Goal: Task Accomplishment & Management: Manage account settings

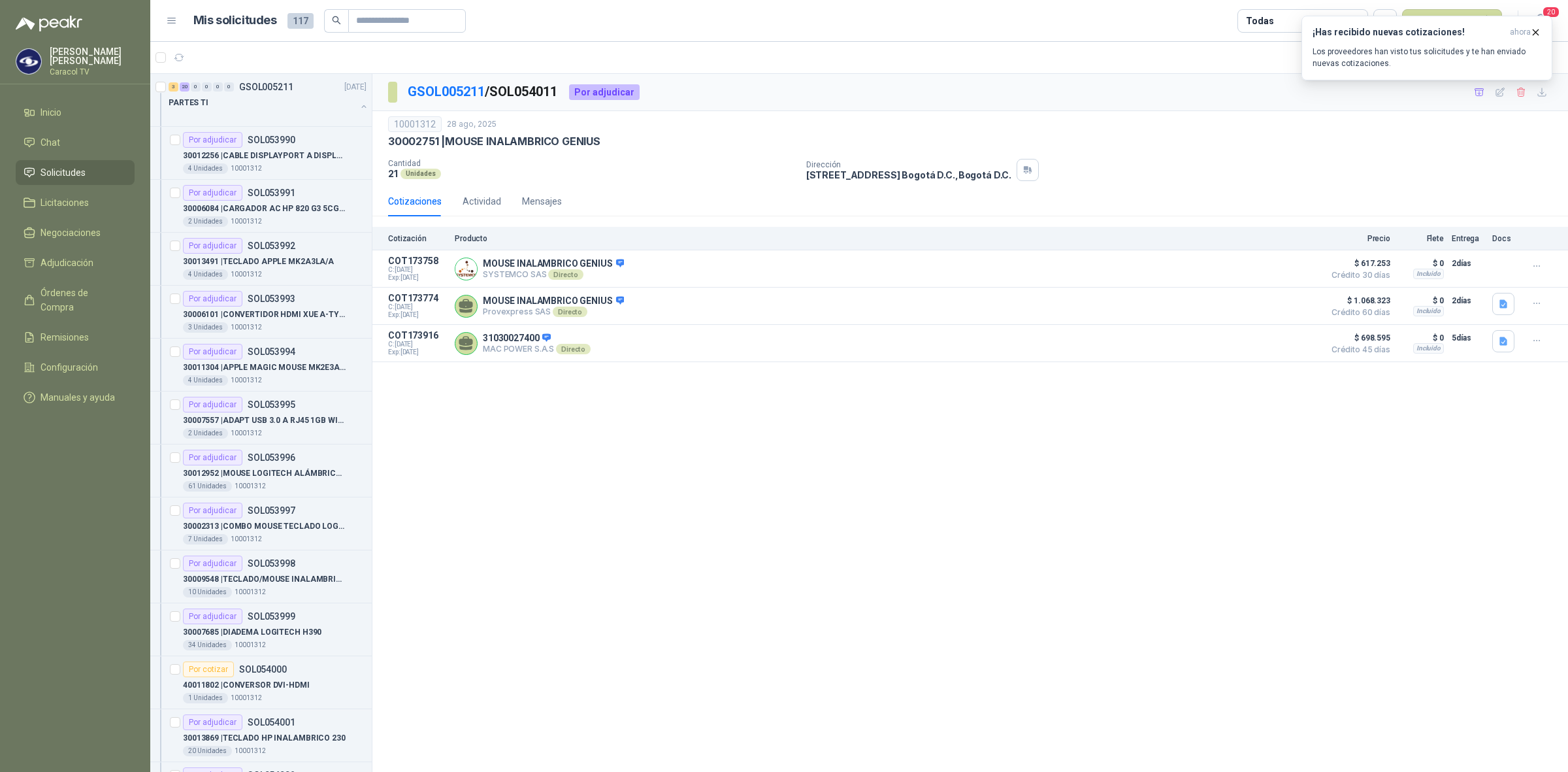
scroll to position [762, 0]
drag, startPoint x: 841, startPoint y: 359, endPoint x: 844, endPoint y: 337, distance: 22.2
click at [844, 337] on div "31030027400 MAC POWER S.A.S Directo Detalles" at bounding box center [885, 343] width 862 height 26
drag, startPoint x: 844, startPoint y: 337, endPoint x: 784, endPoint y: 370, distance: 68.5
drag, startPoint x: 784, startPoint y: 370, endPoint x: 1072, endPoint y: 75, distance: 412.3
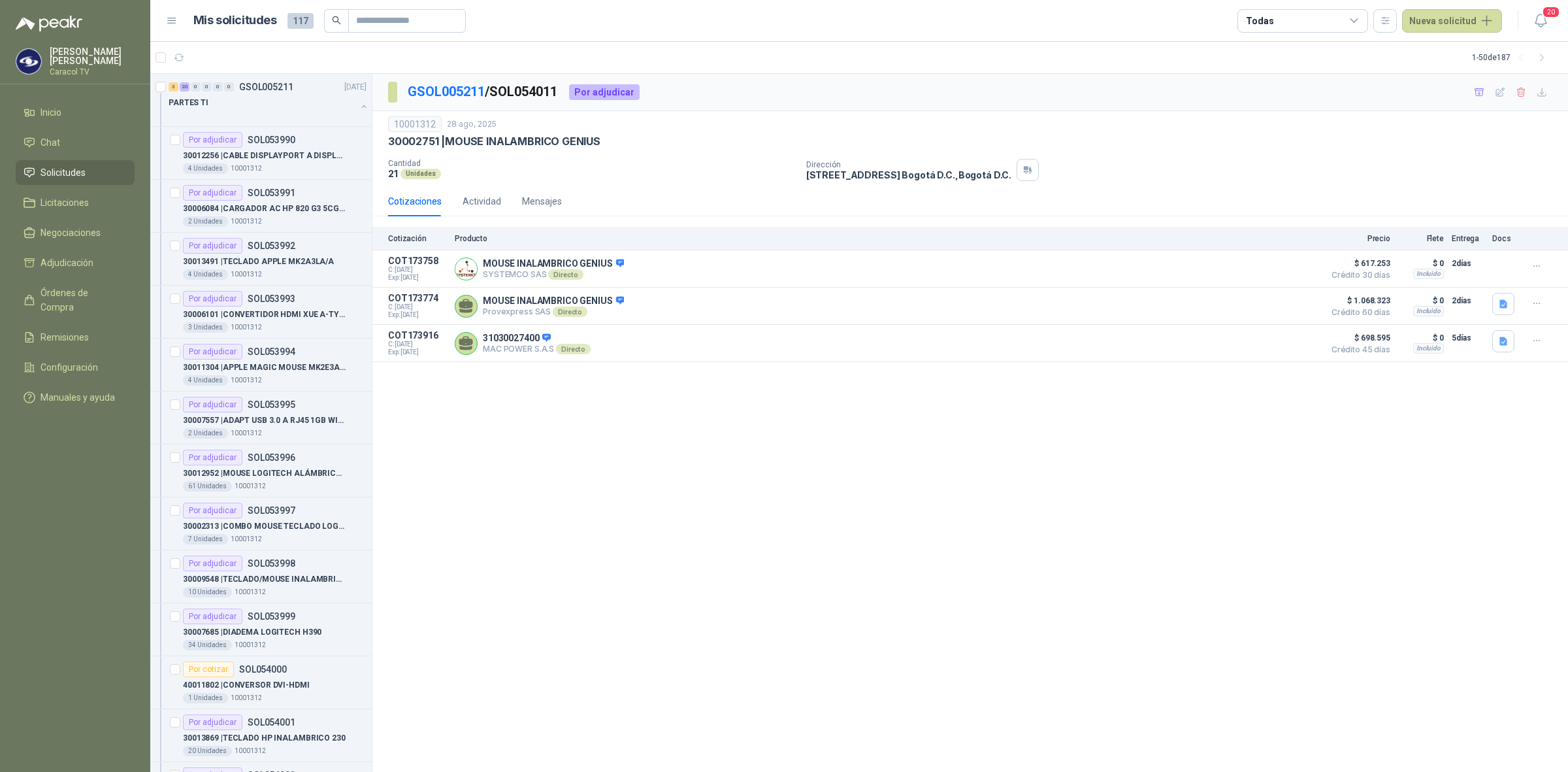
click at [1072, 75] on div "GSOL005211 / SOL054011 Por adjudicar" at bounding box center [970, 93] width 1195 height 37
click at [319, 162] on div "30012256 | CABLE DISPLAYPORT A DISPLAYPORT" at bounding box center [275, 156] width 184 height 16
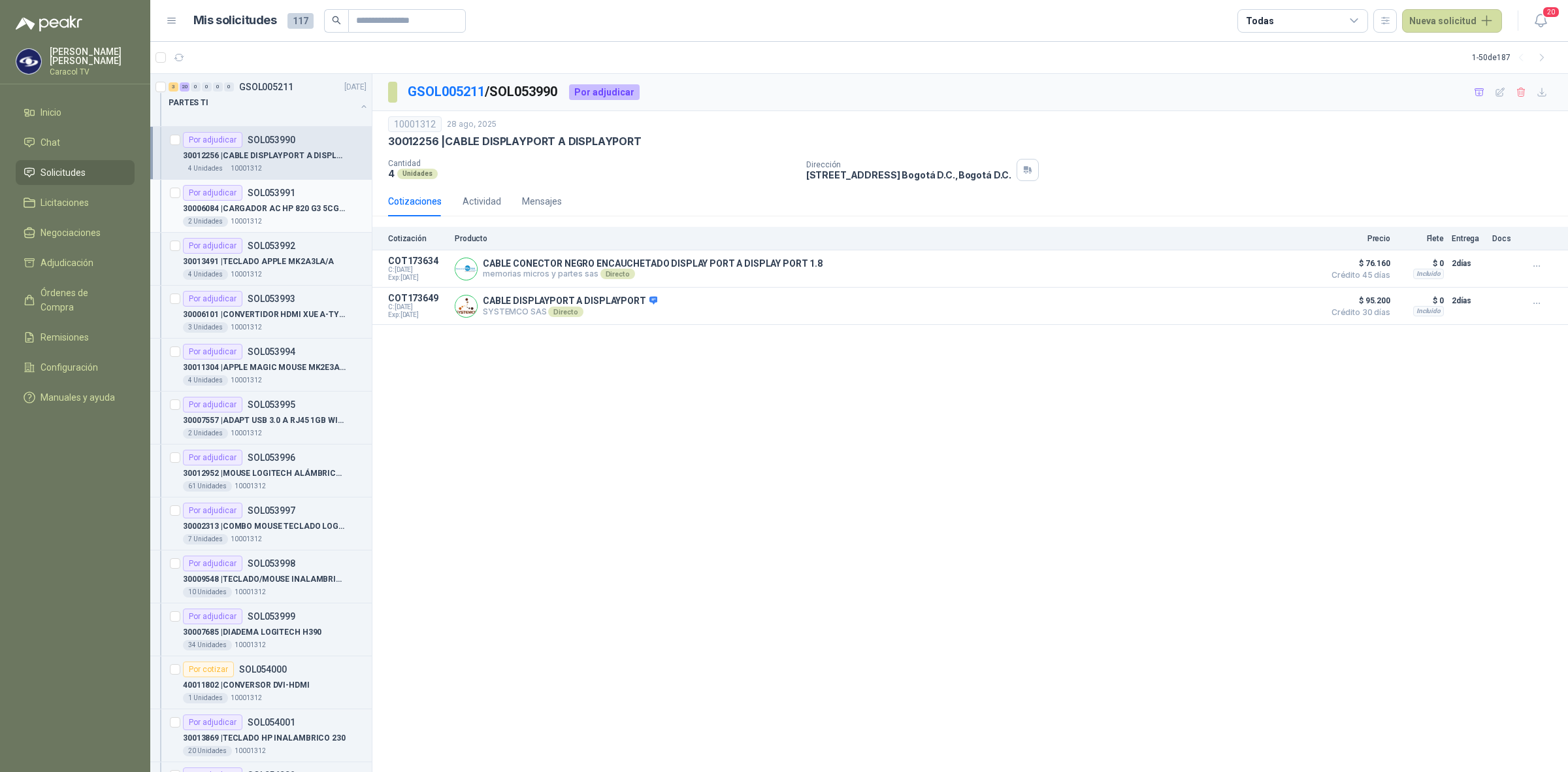
click at [296, 216] on div "30006084 | CARGADOR AC HP 820 G3 5CG71539SS" at bounding box center [275, 208] width 184 height 16
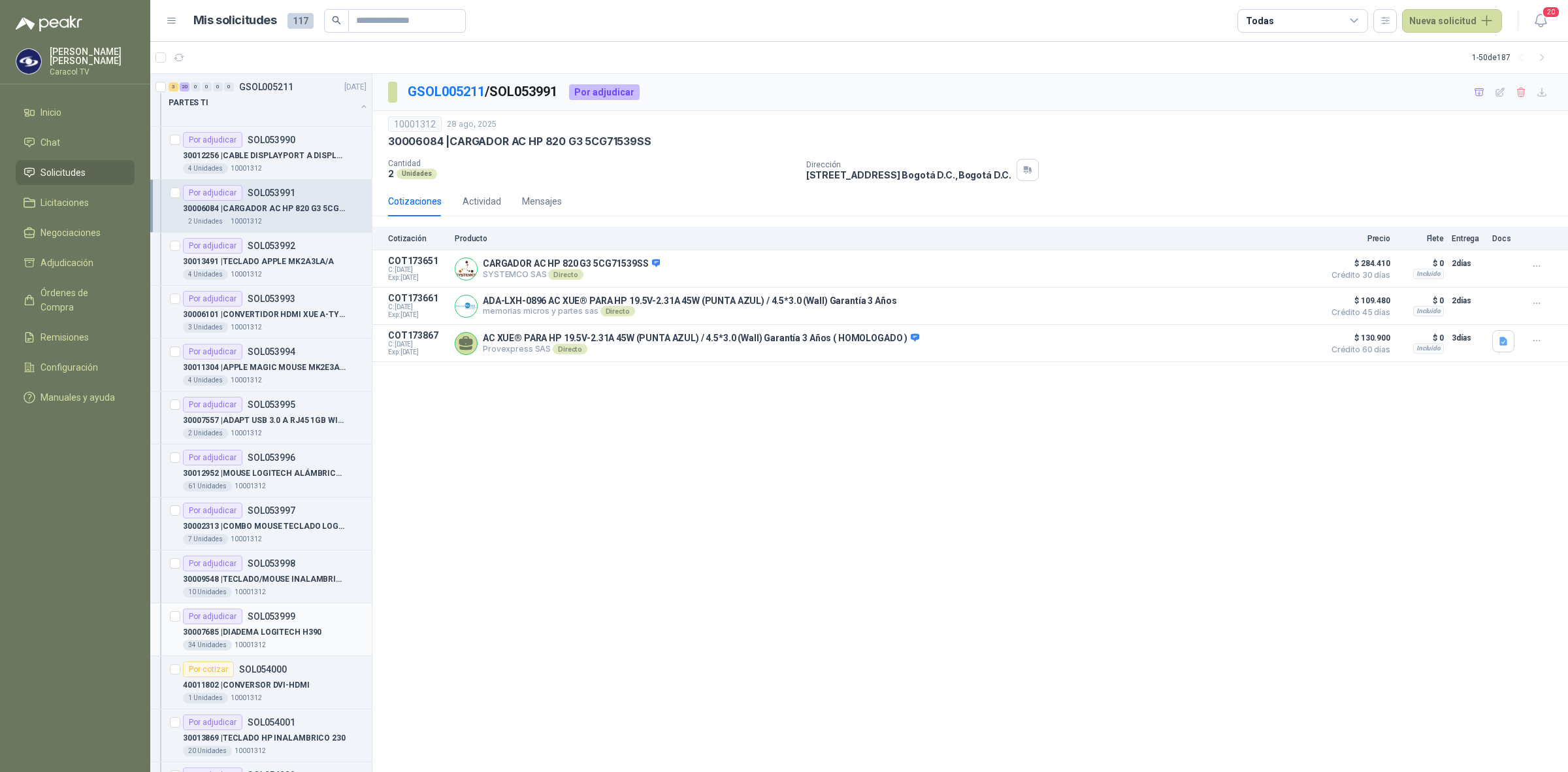
click at [272, 634] on p "30007685 | DIADEMA LOGITECH H390" at bounding box center [252, 632] width 138 height 13
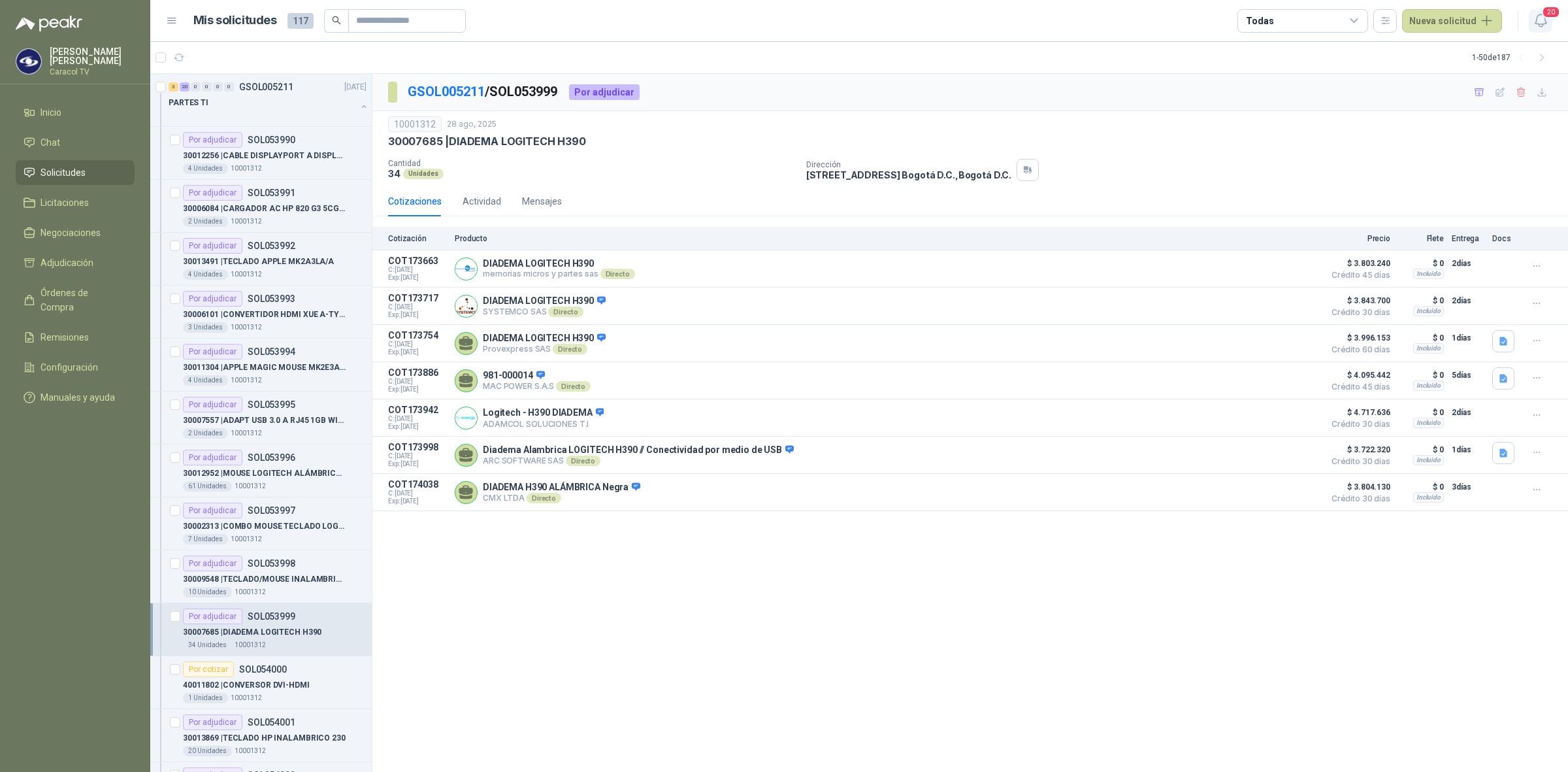
click at [1555, 12] on span "20" at bounding box center [1551, 12] width 18 height 13
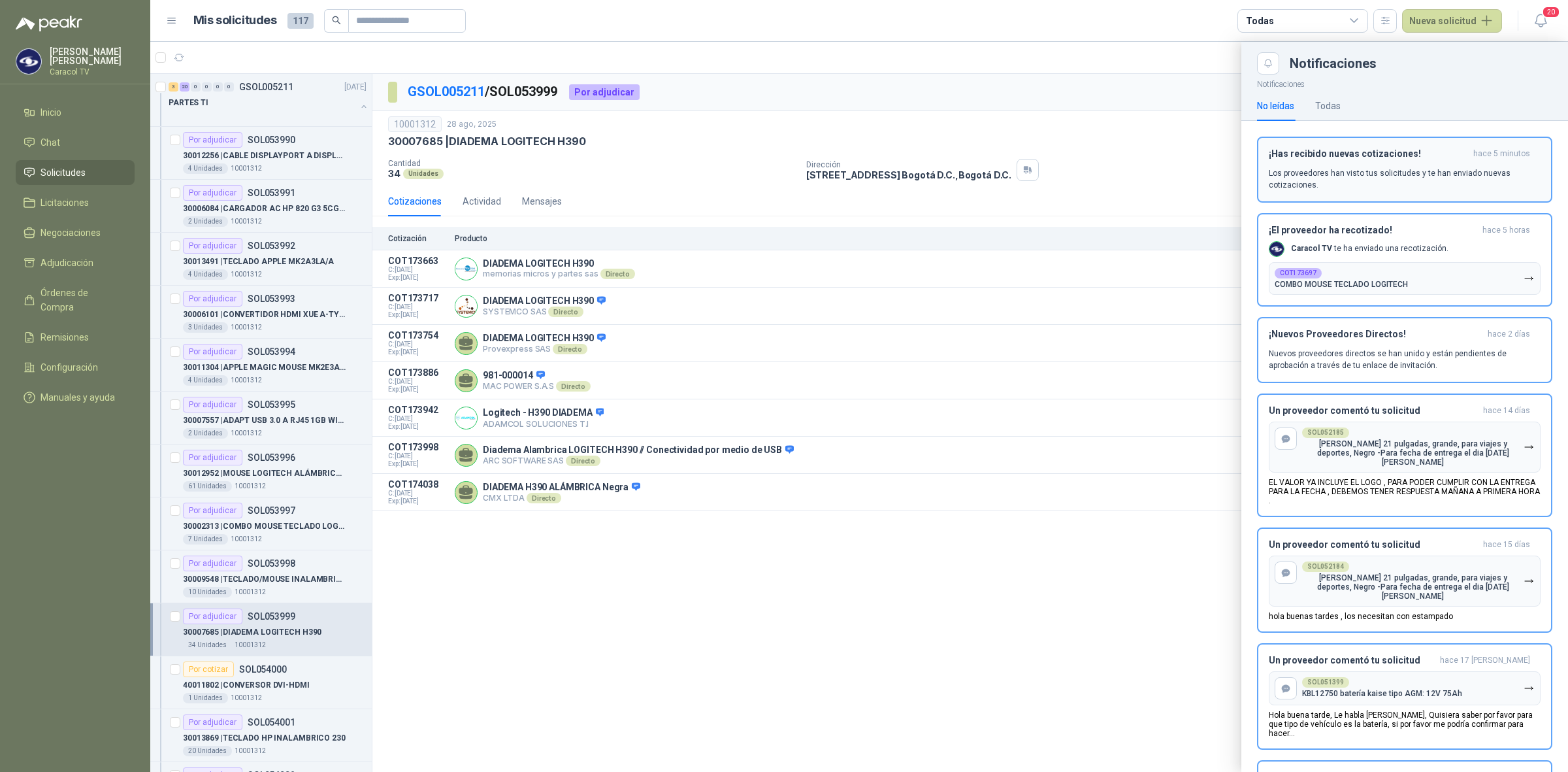
click at [1441, 161] on div "¡Has recibido nuevas cotizaciones! hace 5 minutos Los proveedores han visto tus…" at bounding box center [1404, 170] width 272 height 43
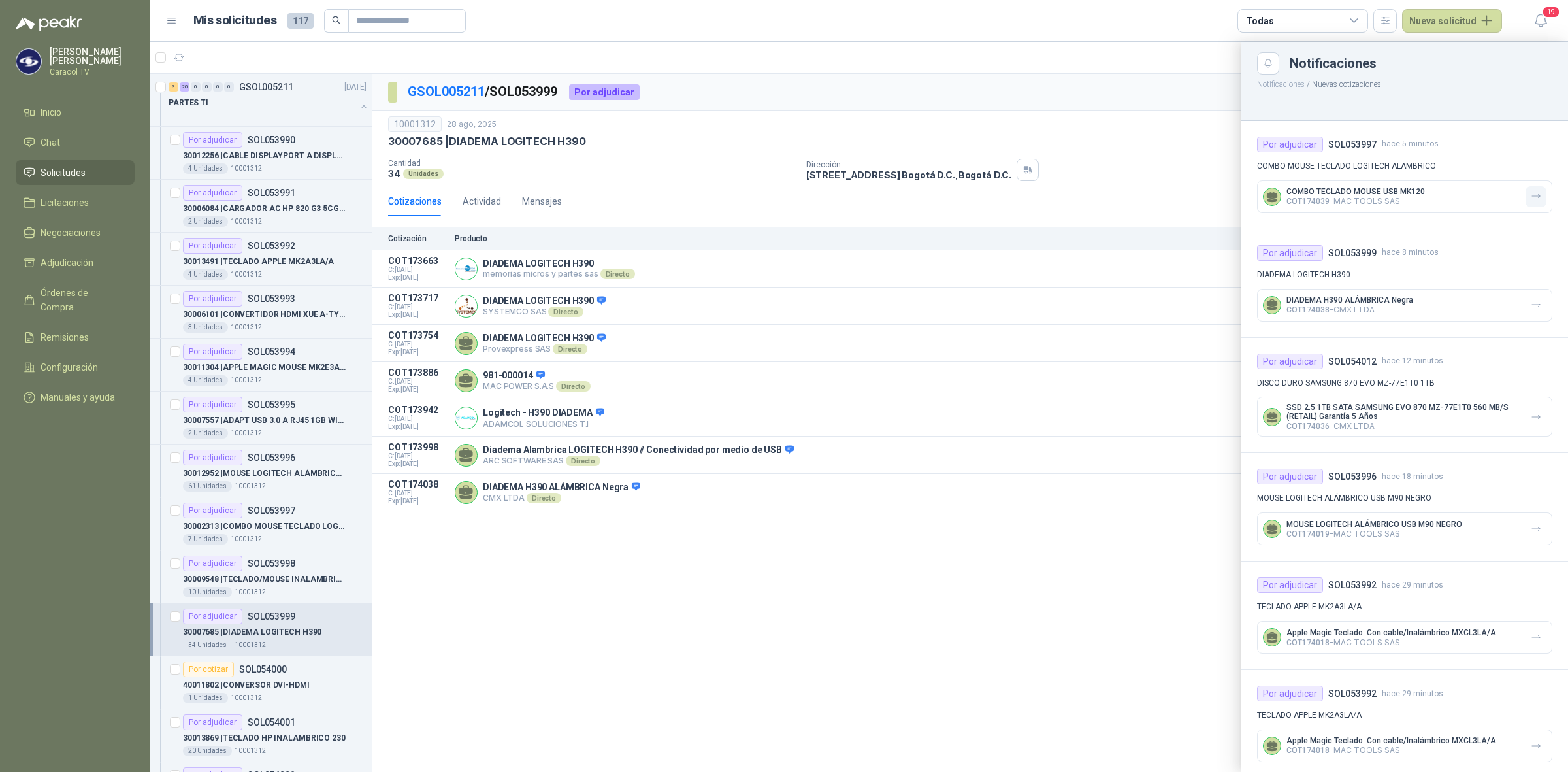
click at [1531, 197] on icon "button" at bounding box center [1536, 196] width 11 height 11
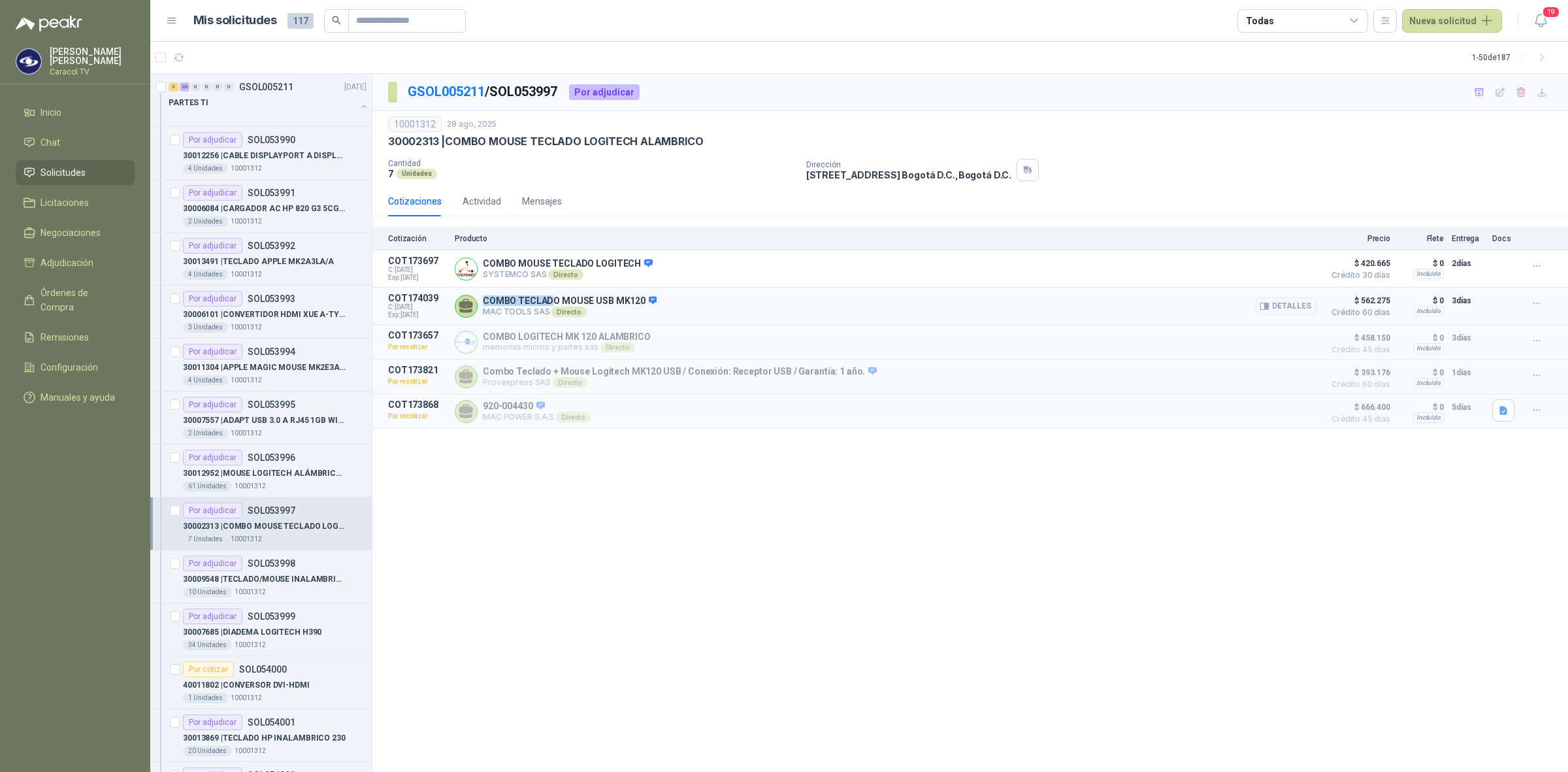
drag, startPoint x: 468, startPoint y: 302, endPoint x: 551, endPoint y: 305, distance: 83.1
click at [551, 305] on div "COMBO TECLADO MOUSE USB MK120 MAC TOOLS SAS Directo Detalles" at bounding box center [885, 305] width 862 height 26
click at [551, 317] on div "Directo" at bounding box center [569, 312] width 35 height 11
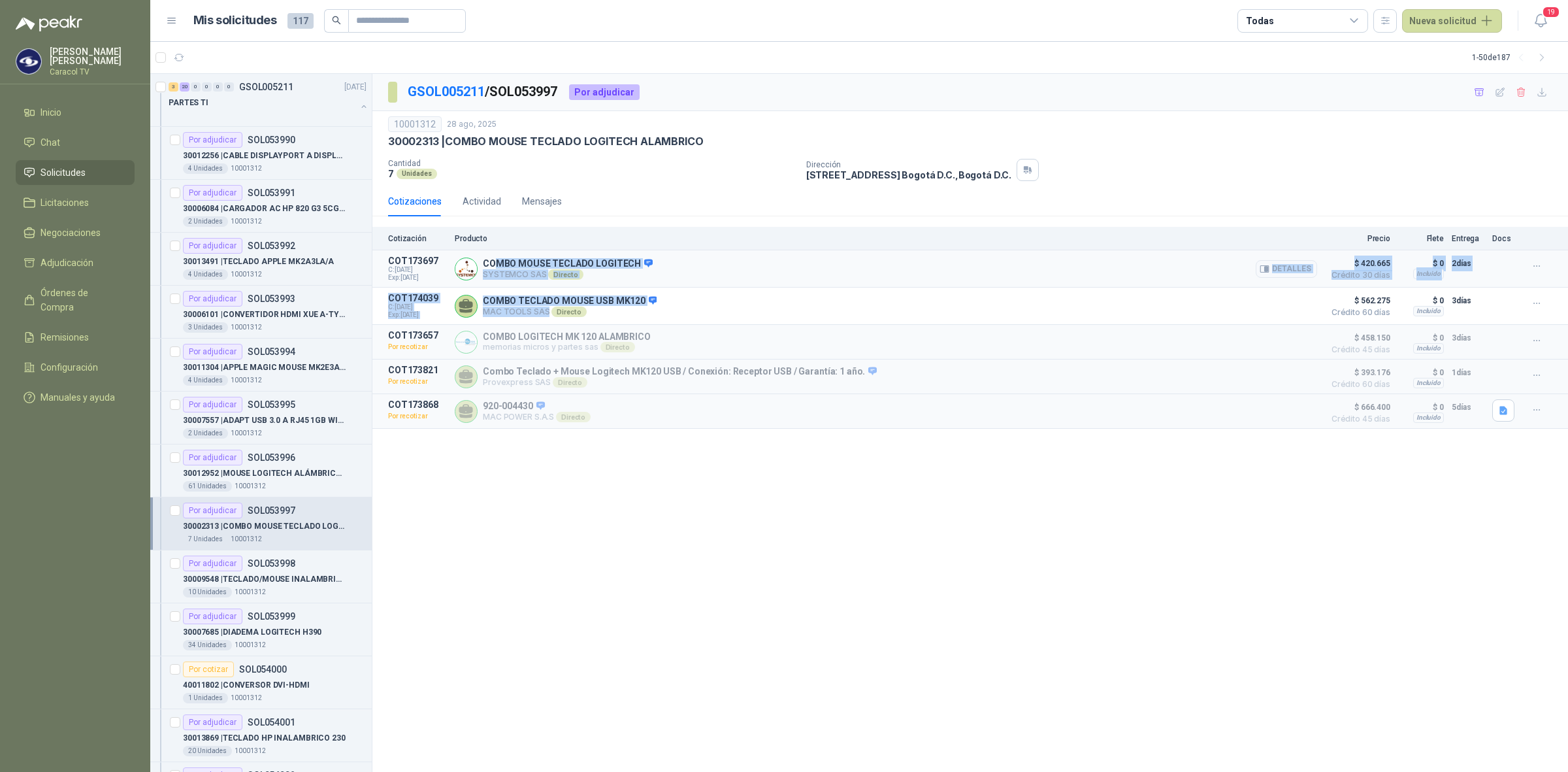
drag, startPoint x: 546, startPoint y: 310, endPoint x: 492, endPoint y: 262, distance: 72.2
click at [492, 262] on div "Cotización Producto Precio Flete Entrega Docs COT173697 C: 29/08/2025 Exp: 05/0…" at bounding box center [970, 327] width 1195 height 202
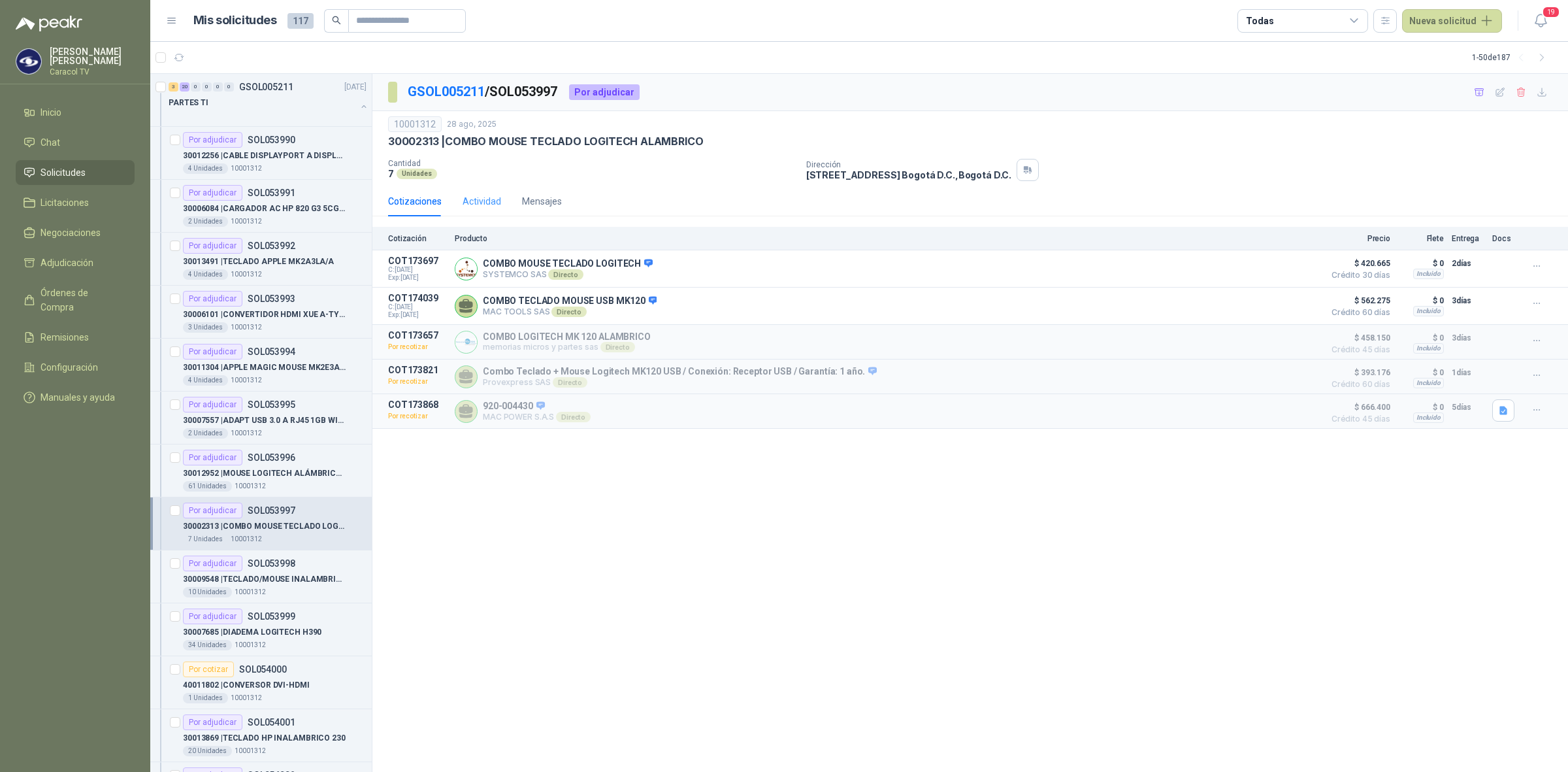
drag, startPoint x: 488, startPoint y: 187, endPoint x: 484, endPoint y: 195, distance: 8.9
click at [487, 188] on div "Actividad" at bounding box center [482, 201] width 39 height 30
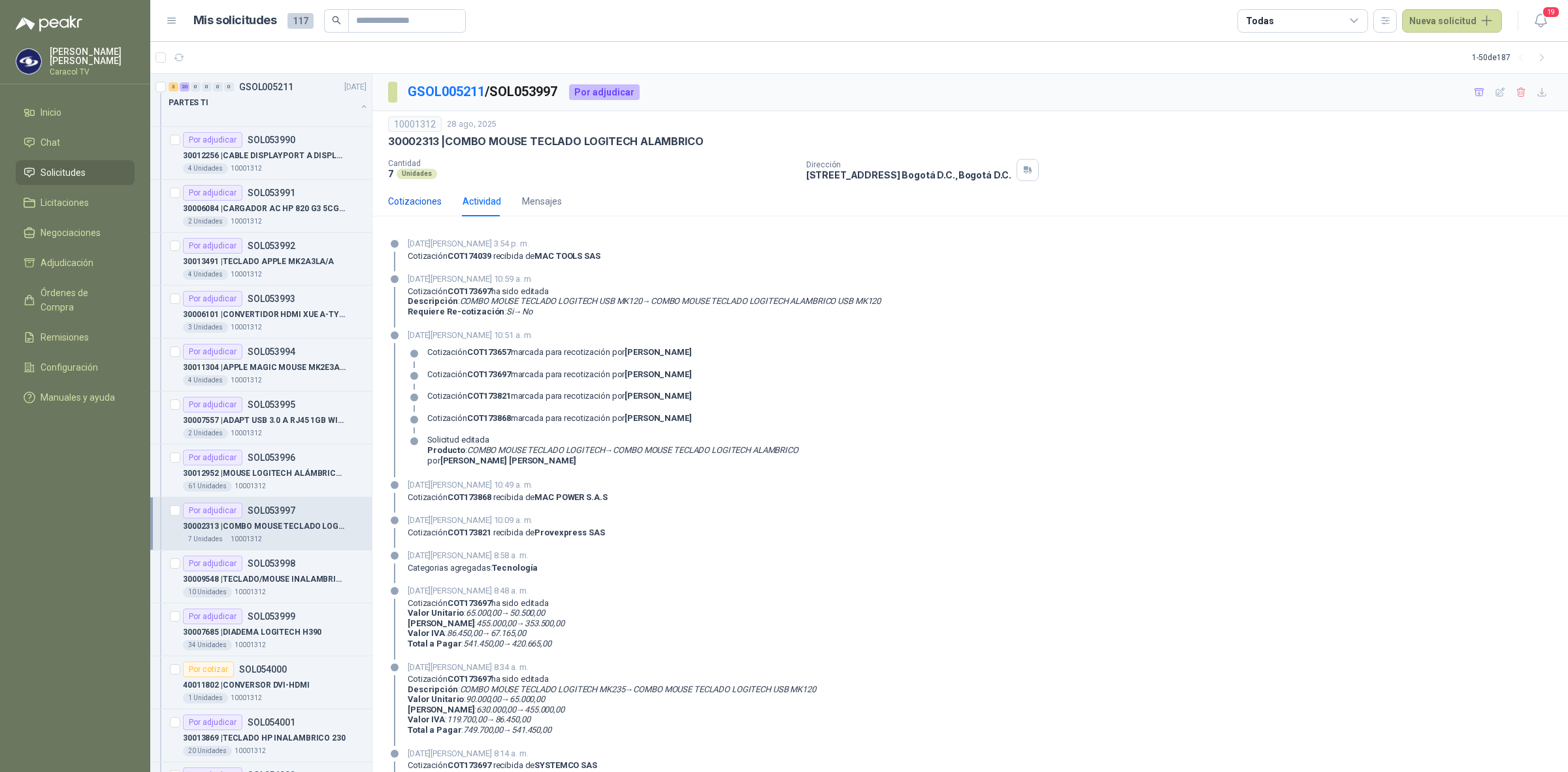
click at [410, 196] on div "Cotizaciones" at bounding box center [414, 202] width 54 height 15
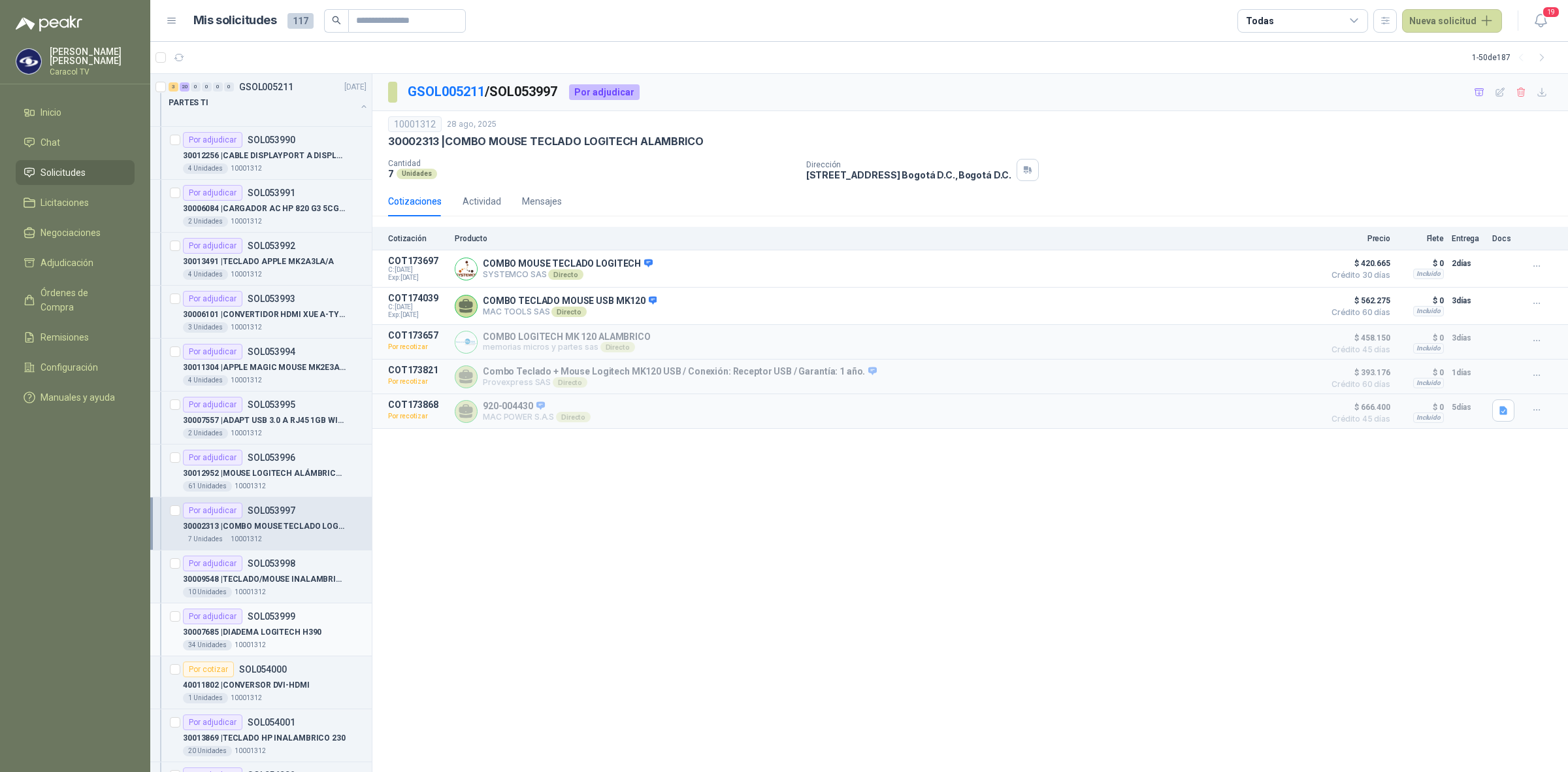
click at [234, 636] on p "30007685 | DIADEMA LOGITECH H390" at bounding box center [252, 632] width 138 height 13
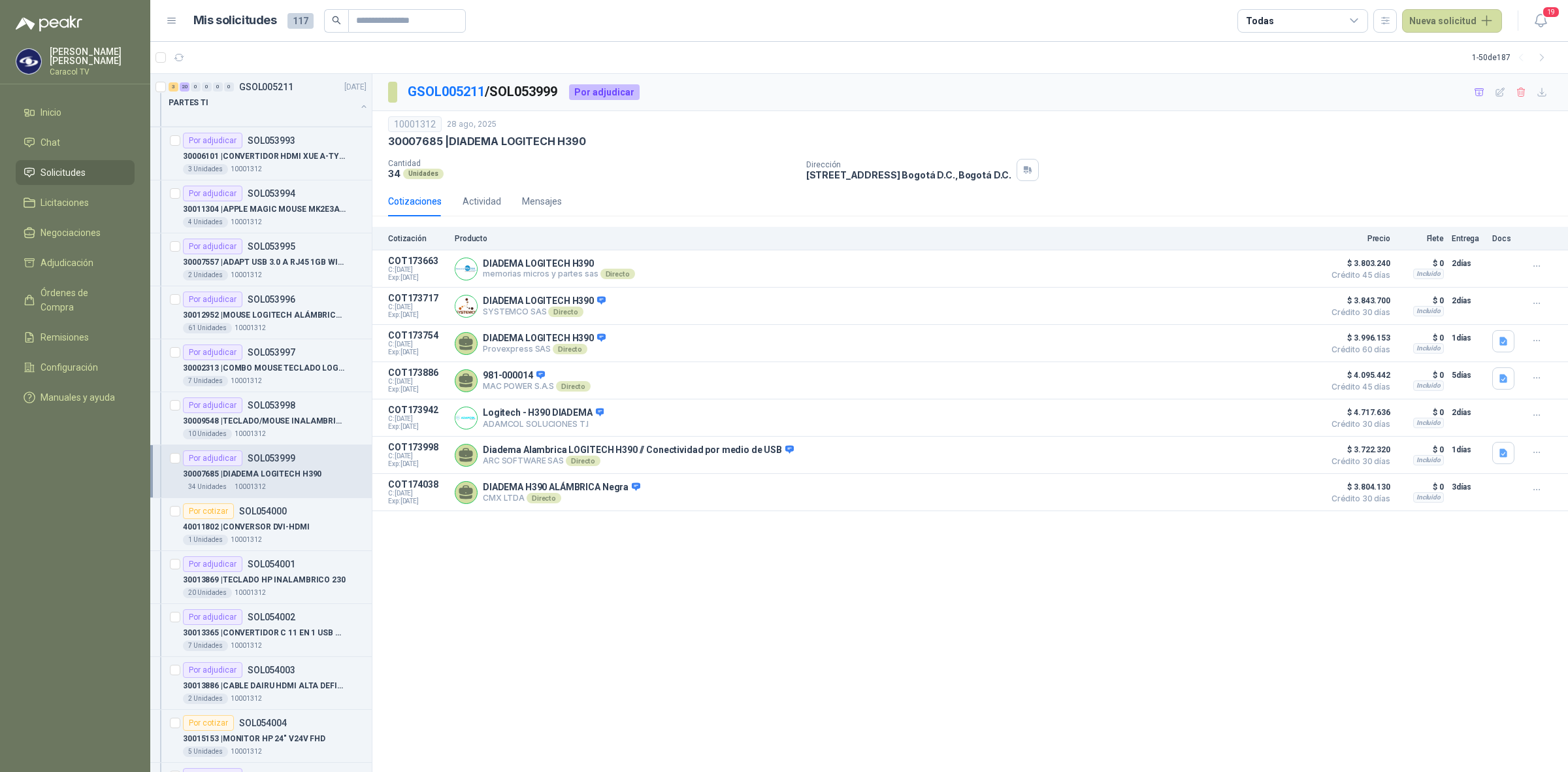
scroll to position [190, 0]
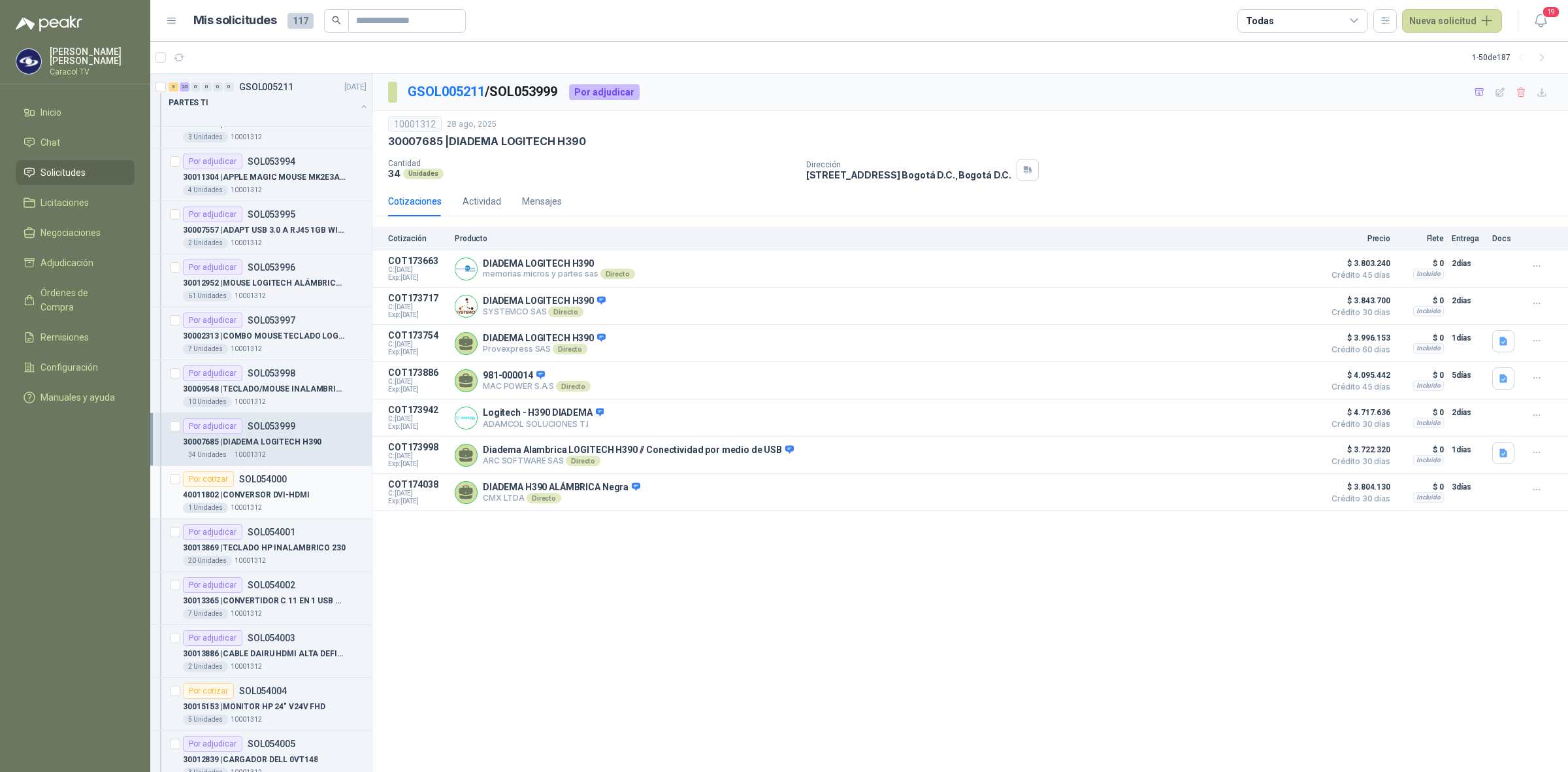
click at [275, 488] on div "40011802 | CONVERSOR DVI-HDMI" at bounding box center [275, 495] width 184 height 16
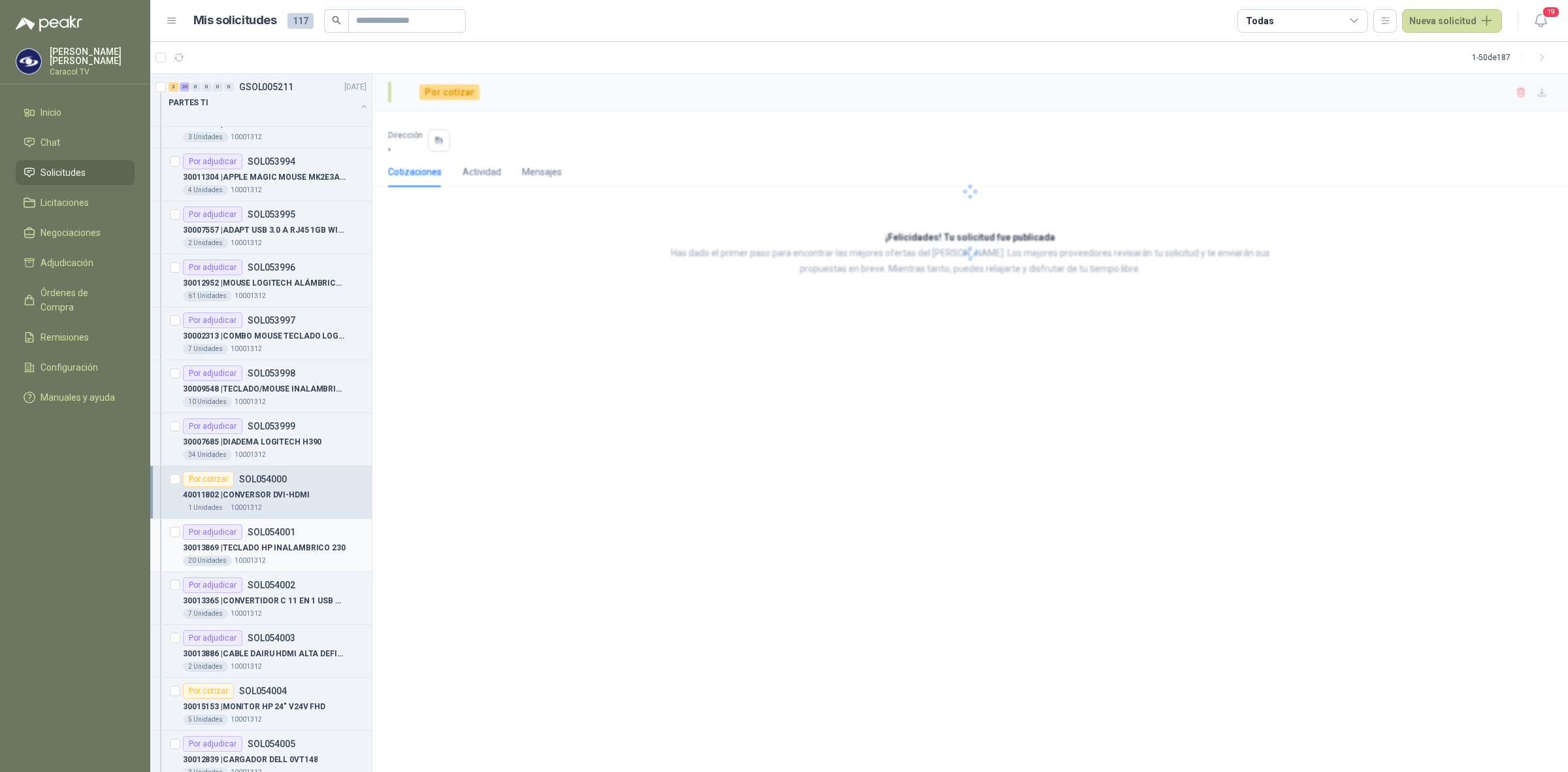
click at [248, 540] on div "30013869 | TECLADO HP INALAMBRICO 230" at bounding box center [275, 548] width 184 height 16
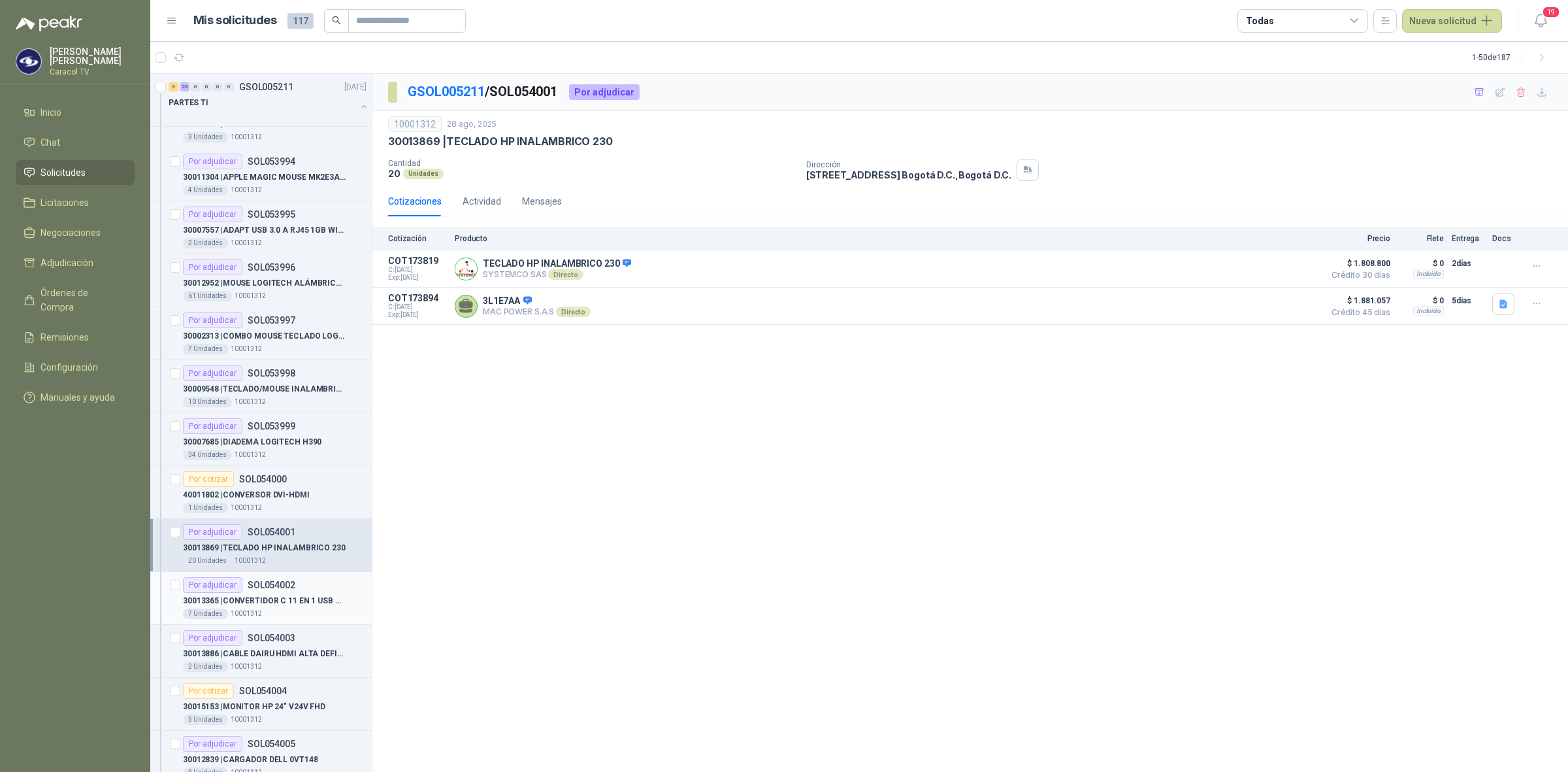
click at [230, 576] on article "Por adjudicar SOL054002 30013365 | CONVERTIDOR C 11 EN 1 USB RJ45 XUE 7 Unida…" at bounding box center [261, 598] width 222 height 53
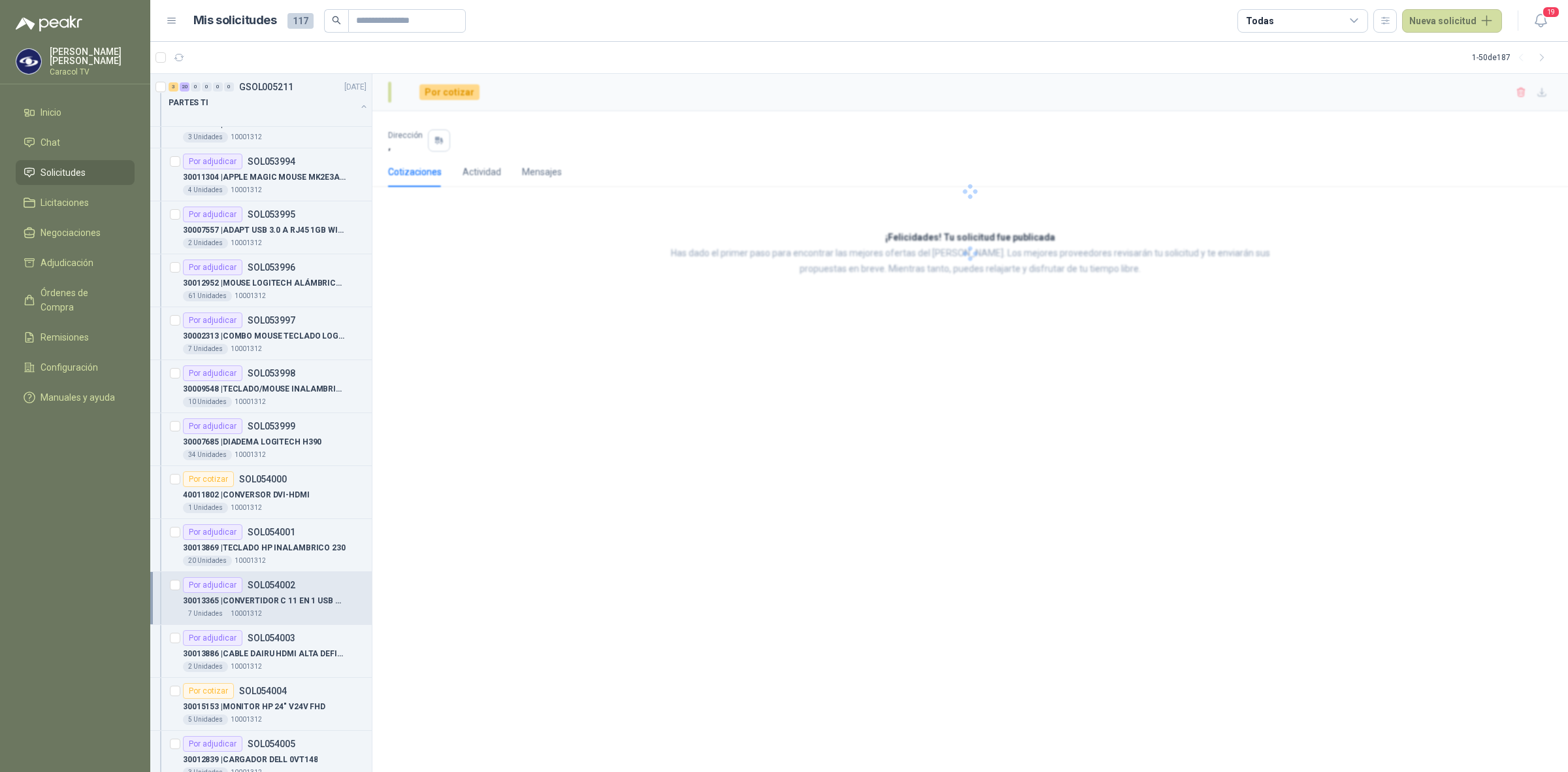
click at [230, 590] on div "Por adjudicar" at bounding box center [212, 585] width 59 height 16
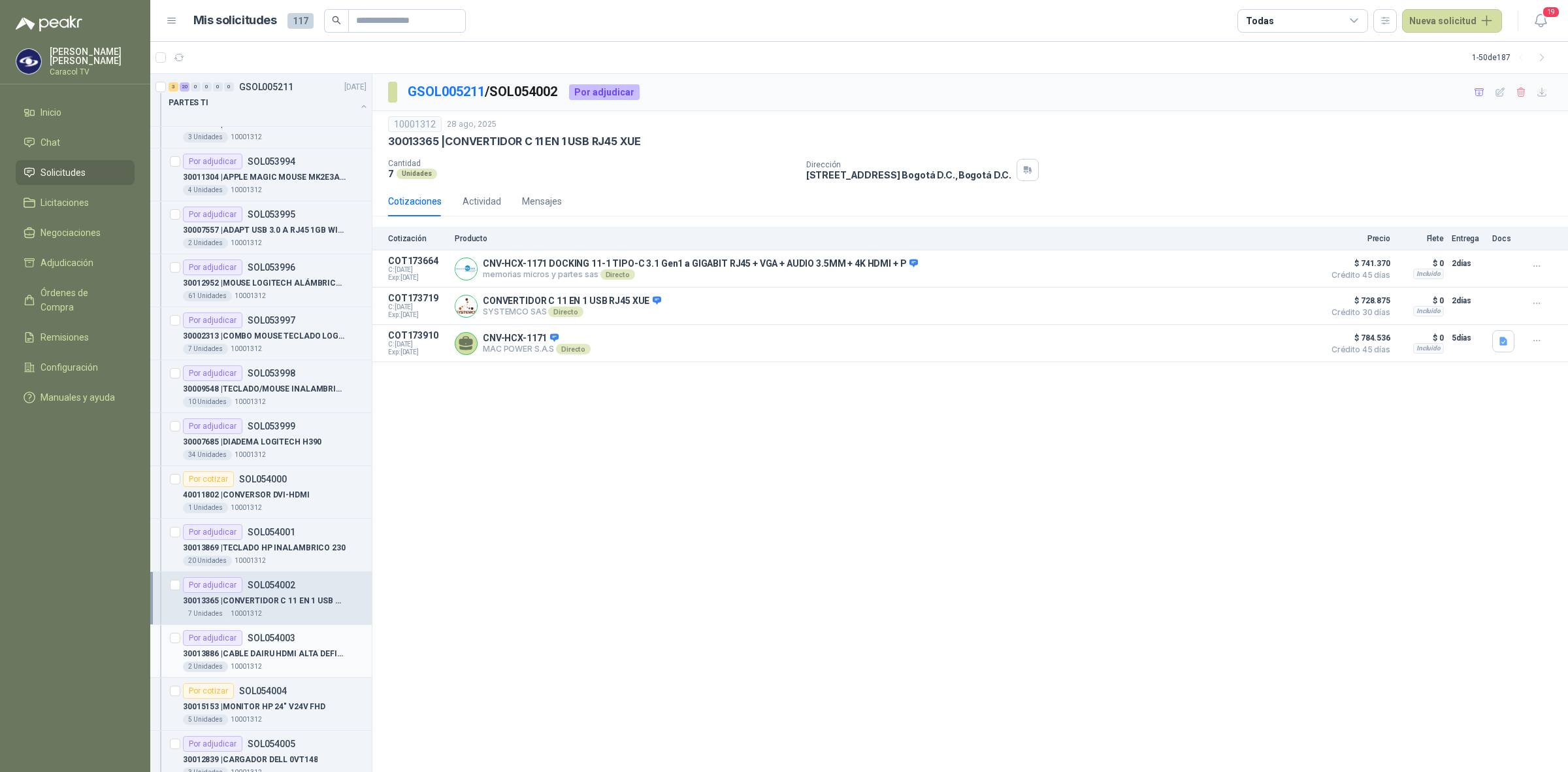
click at [259, 651] on p "30013886 | CABLE DAIRU HDMI ALTA DEFINICIÓN 4K 2M" at bounding box center [264, 654] width 163 height 13
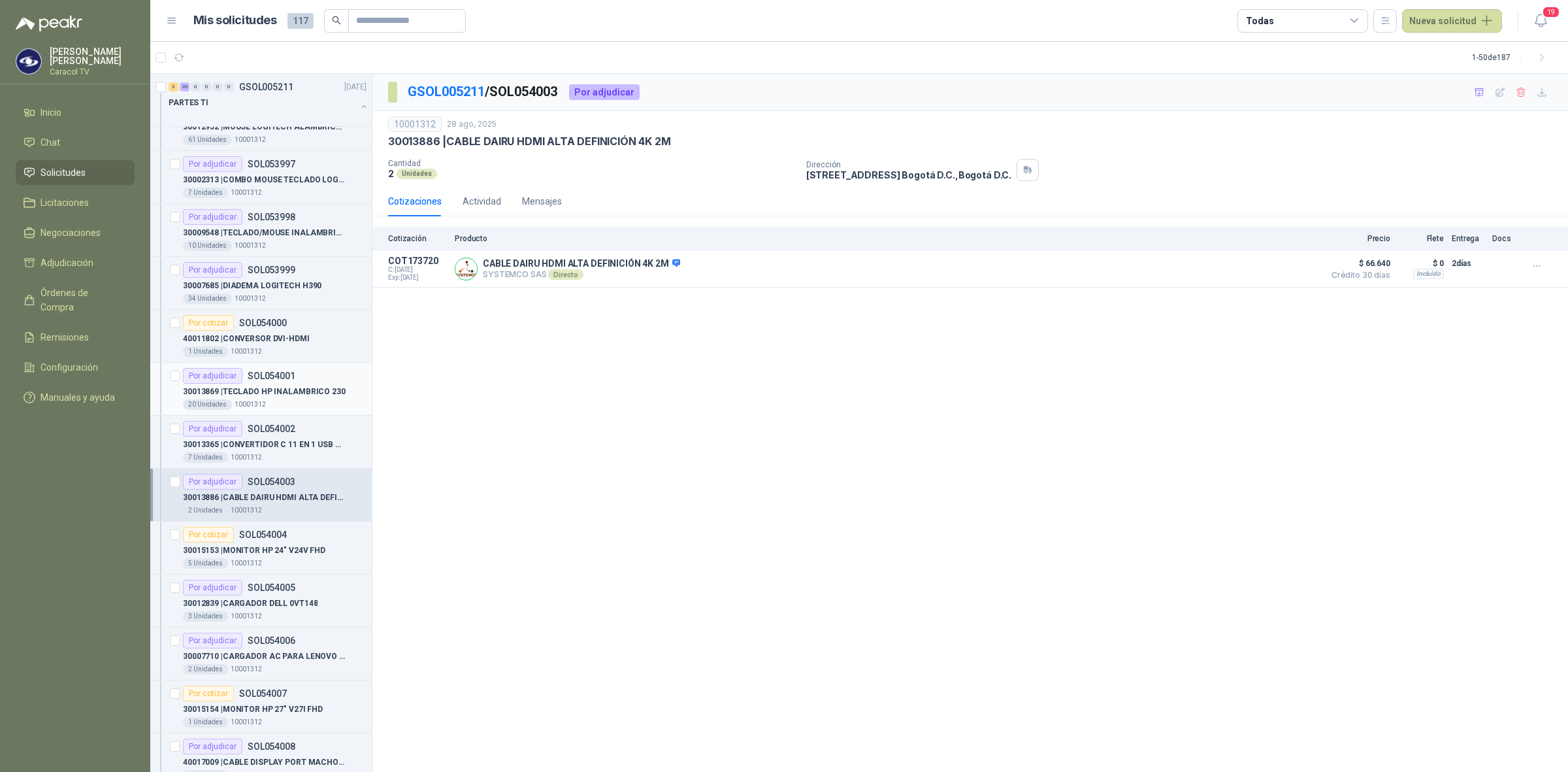
scroll to position [381, 0]
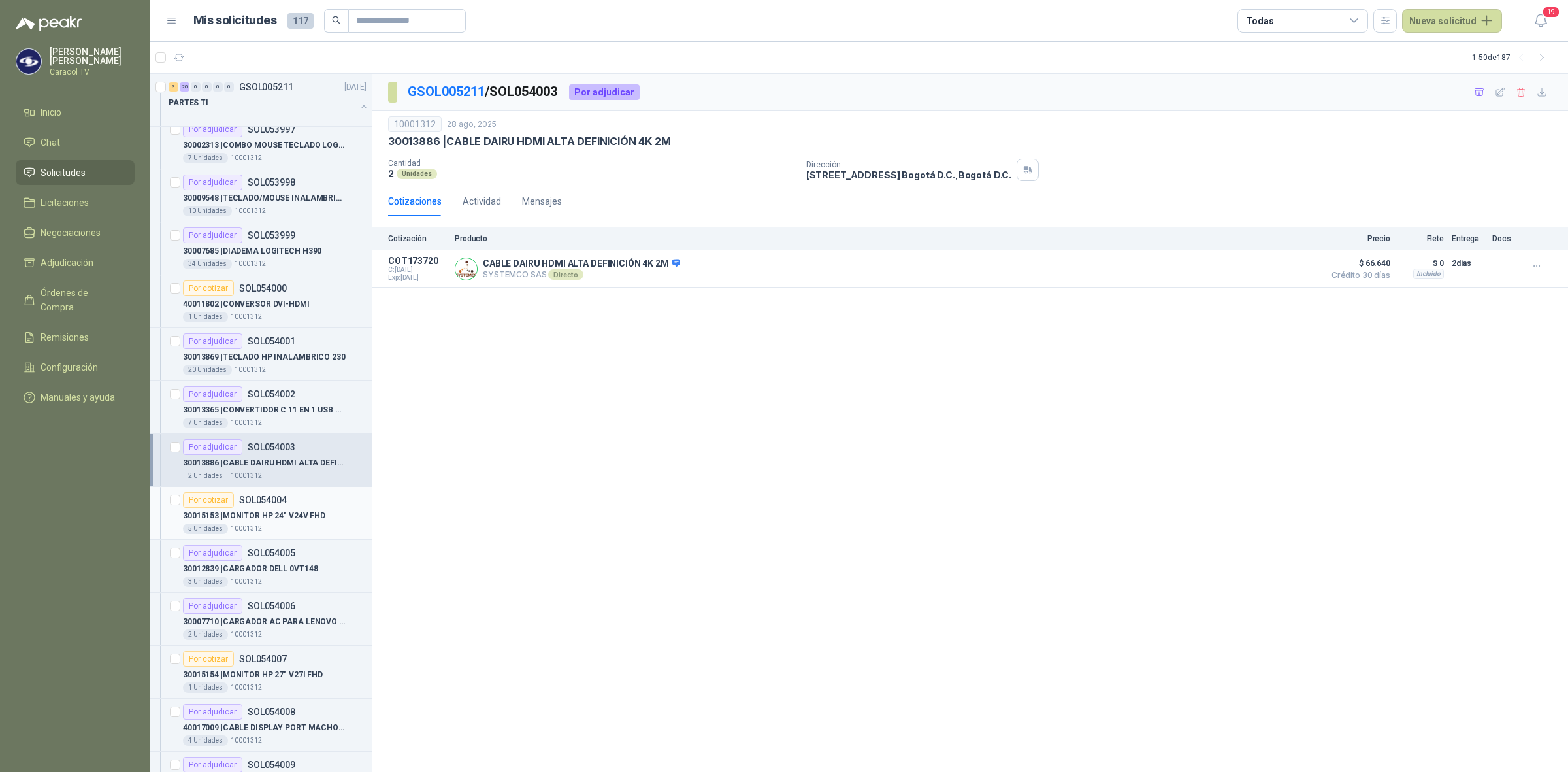
click at [286, 504] on div "Por cotizar SOL054004" at bounding box center [275, 500] width 184 height 16
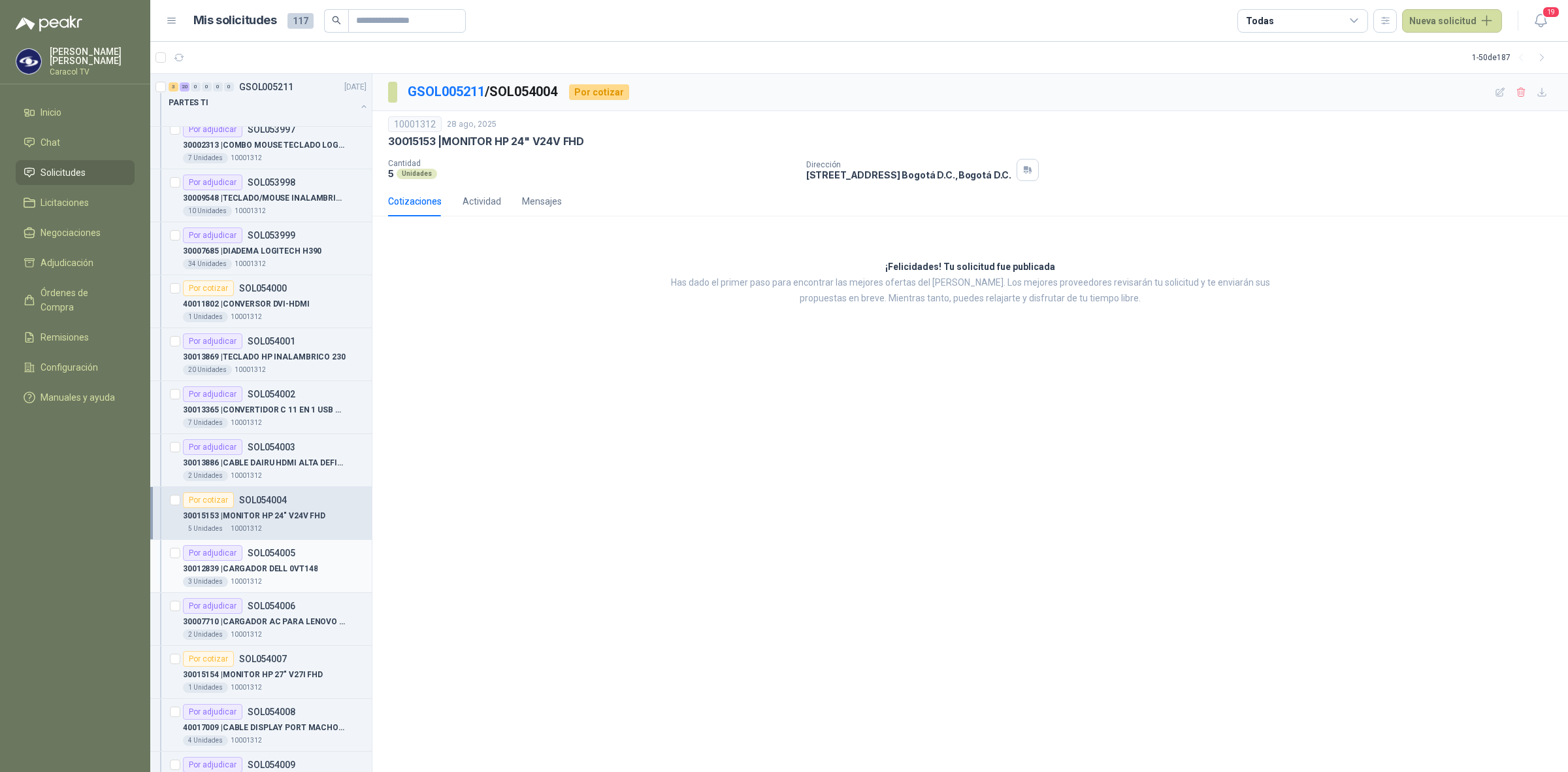
click at [273, 554] on p "SOL054005" at bounding box center [271, 553] width 48 height 9
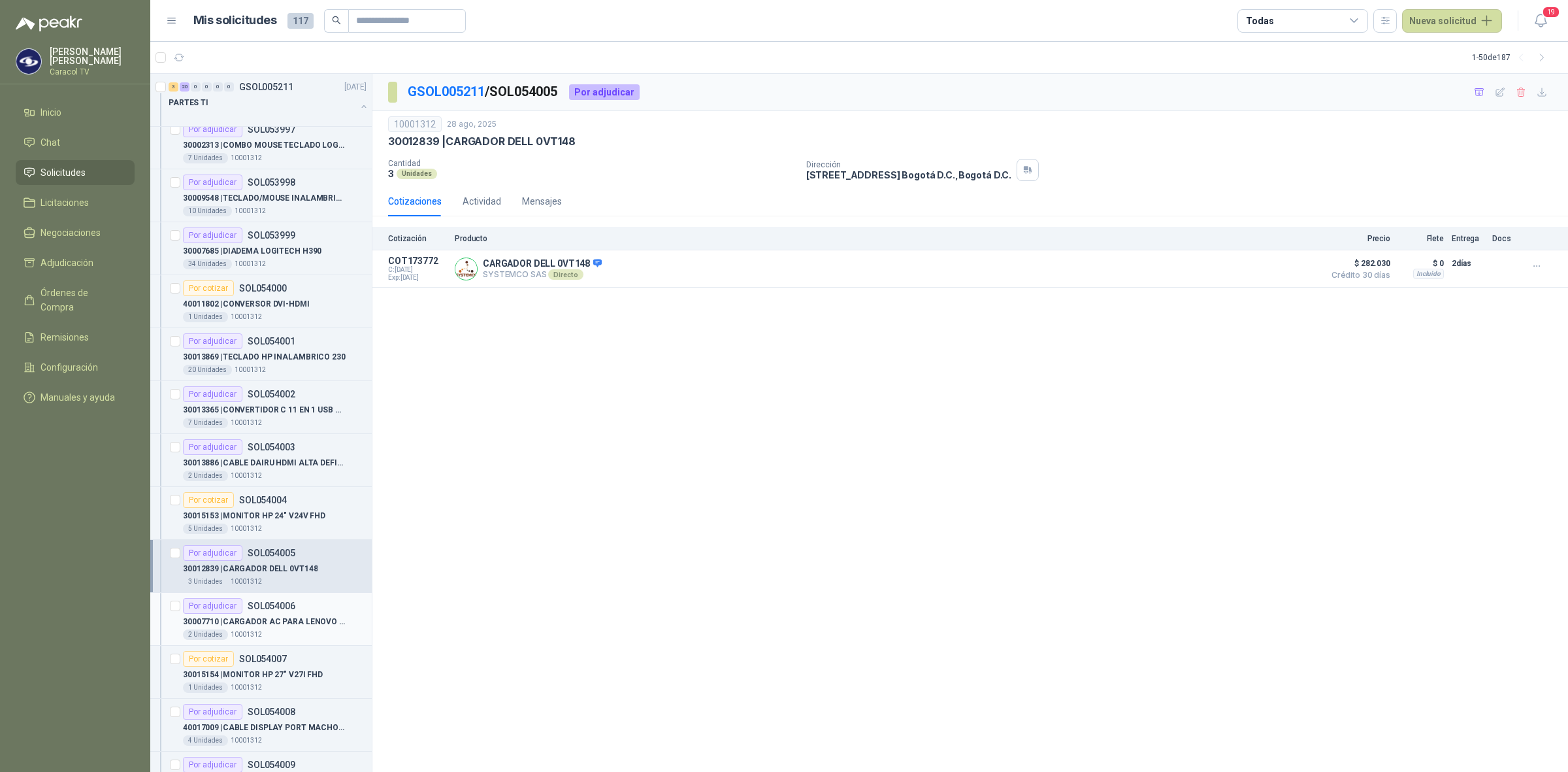
click at [255, 616] on p "30007710 | CARGADOR AC PARA LENOVO X280" at bounding box center [264, 622] width 163 height 13
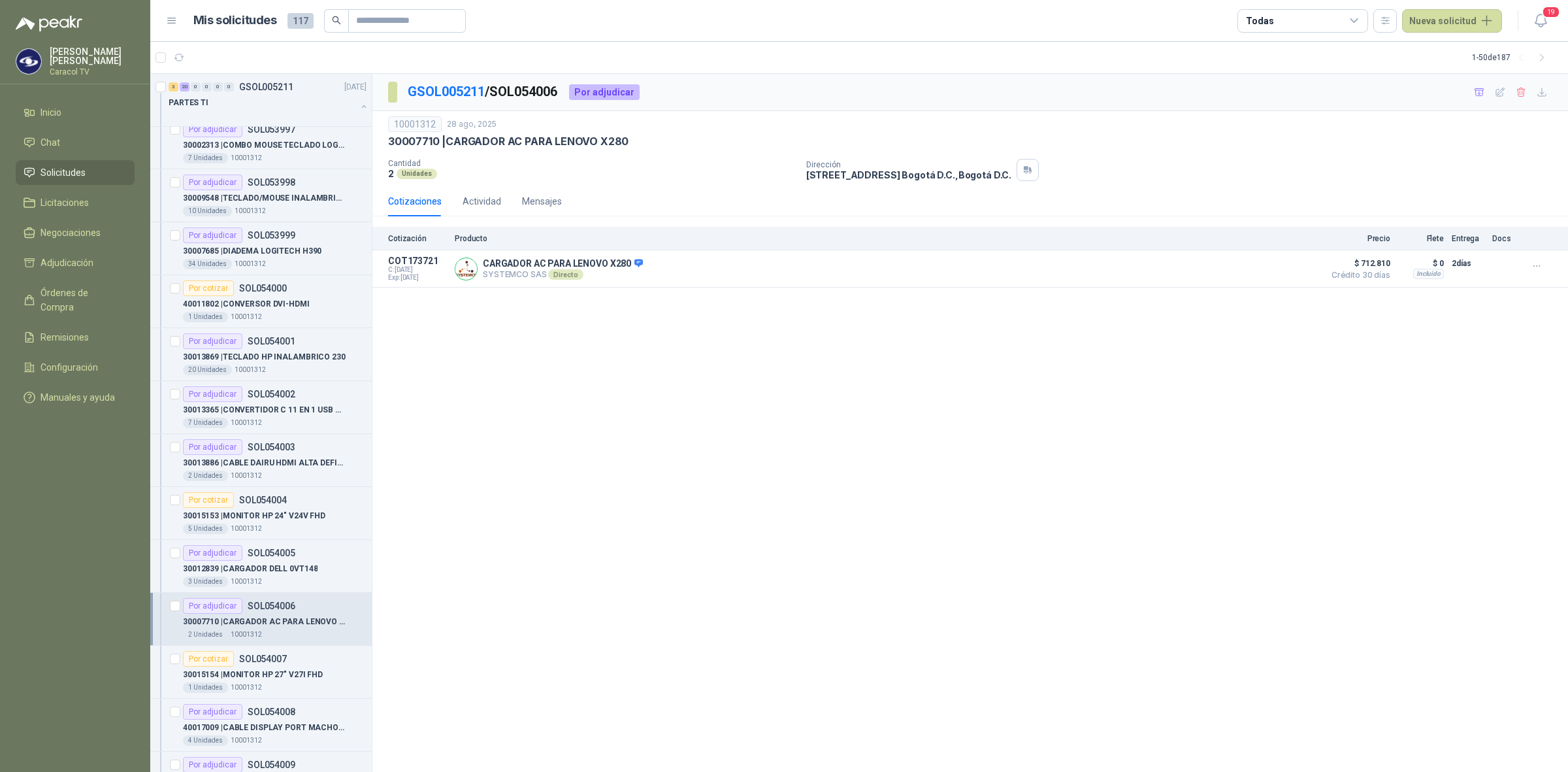
scroll to position [572, 0]
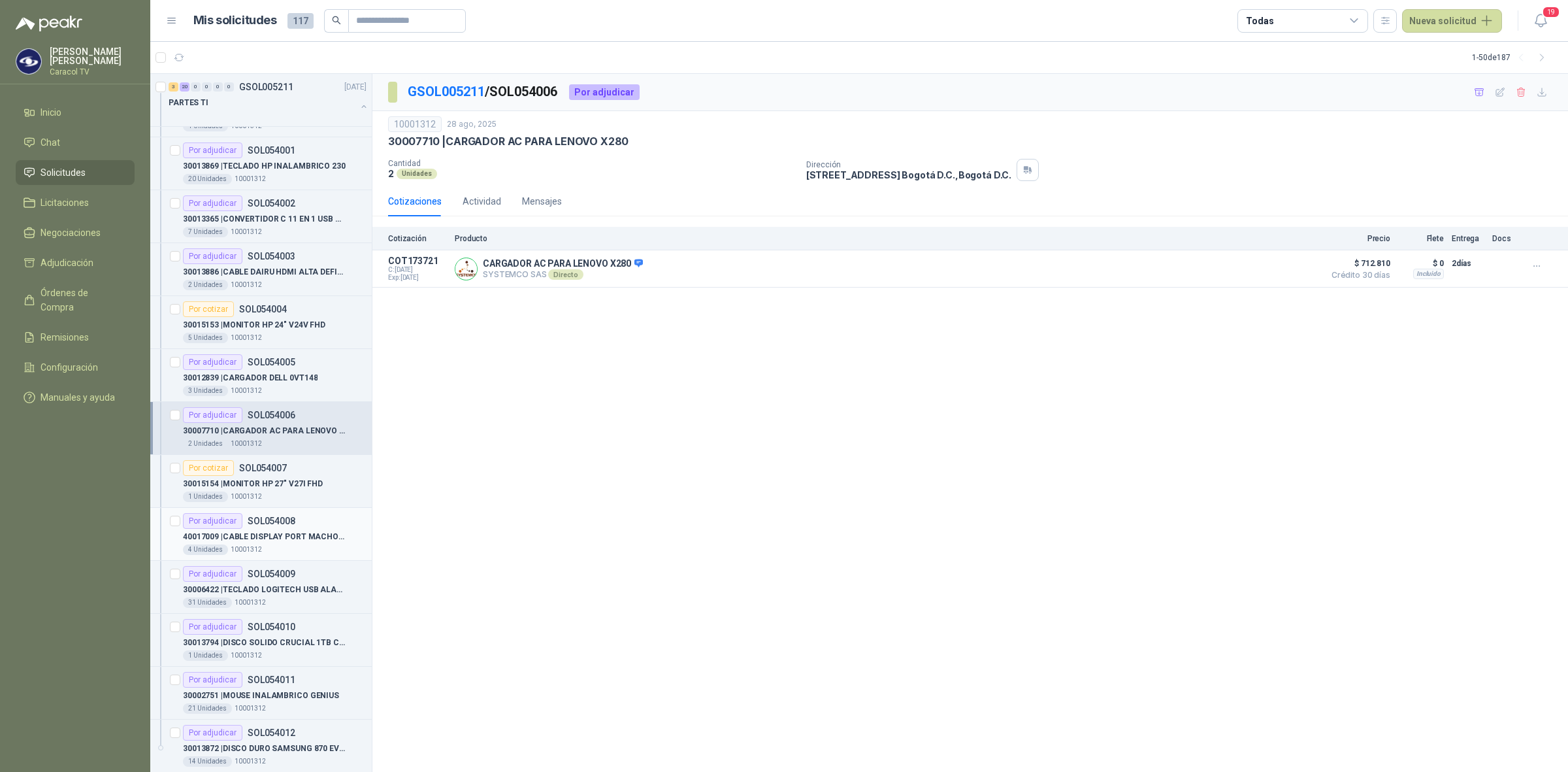
click at [276, 511] on article "Por adjudicar SOL054008 40017009 | CABLE DISPLAY PORT MACHO A HDMI MACHO 4 Un…" at bounding box center [261, 534] width 222 height 53
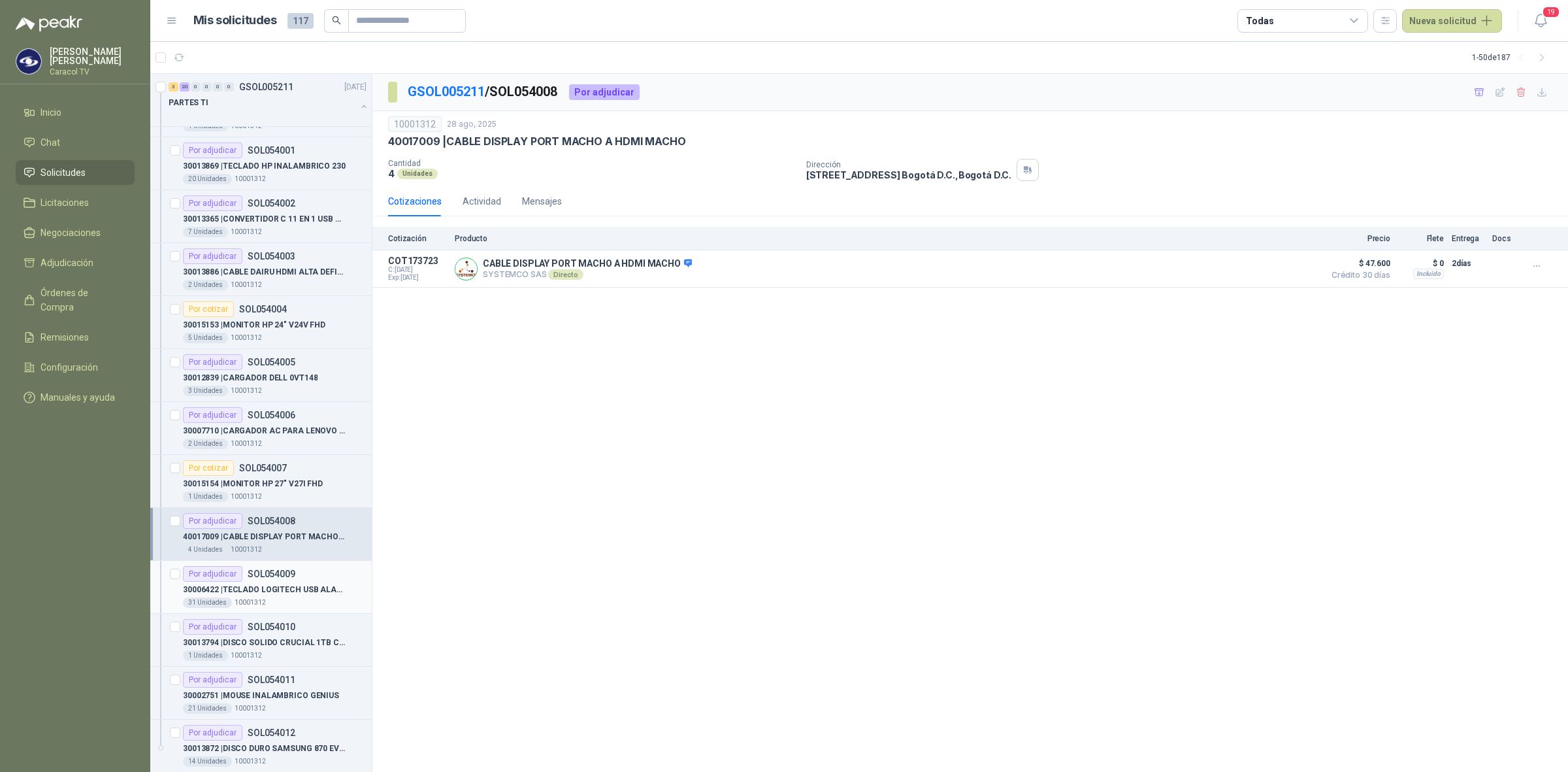
click at [256, 564] on article "Por adjudicar SOL054009 30006422 | TECLADO LOGITECH USB ALAMBRICO 31 Unidades…" at bounding box center [261, 588] width 222 height 53
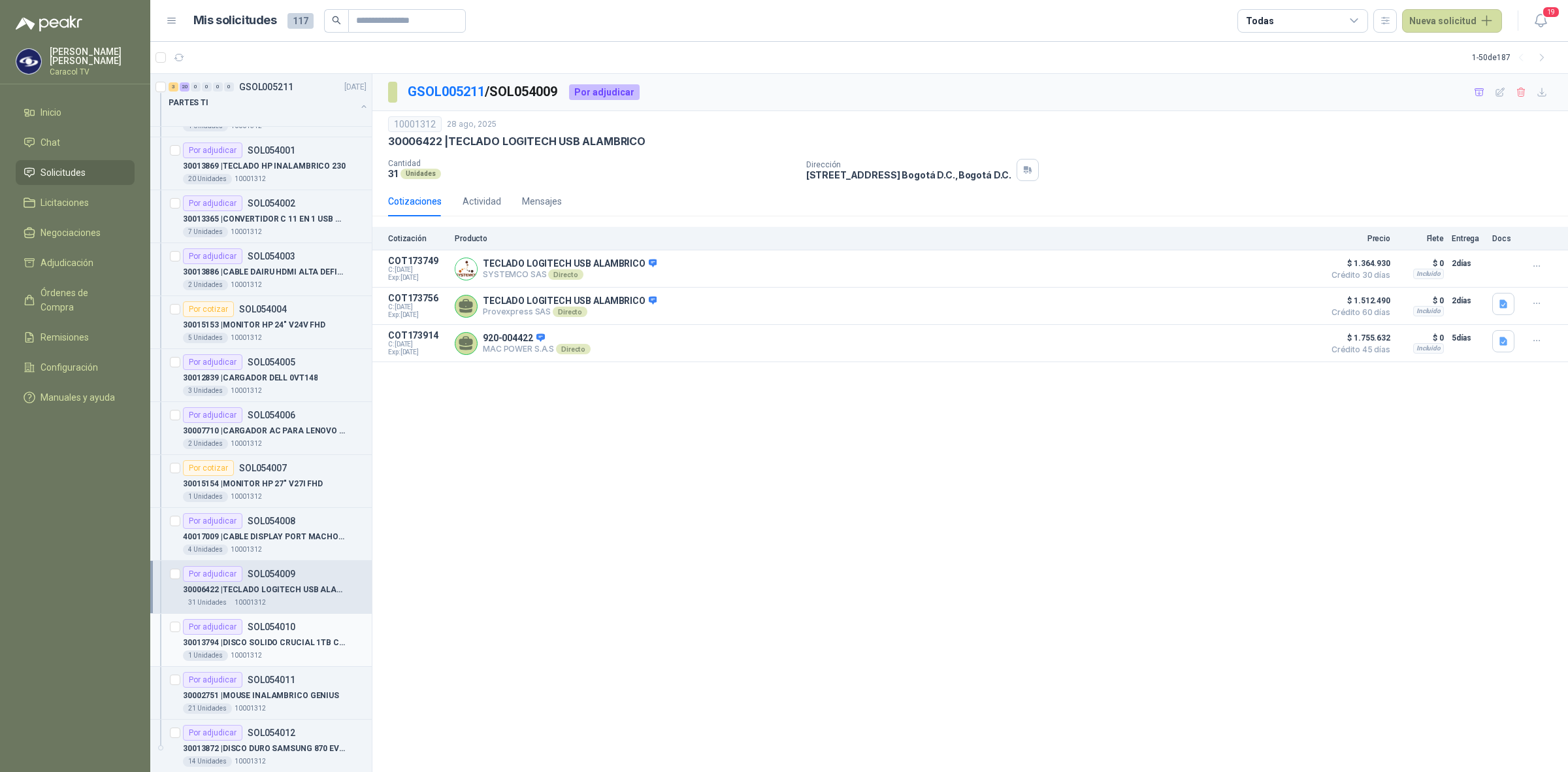
click at [247, 635] on div "Por adjudicar SOL054010" at bounding box center [239, 627] width 112 height 16
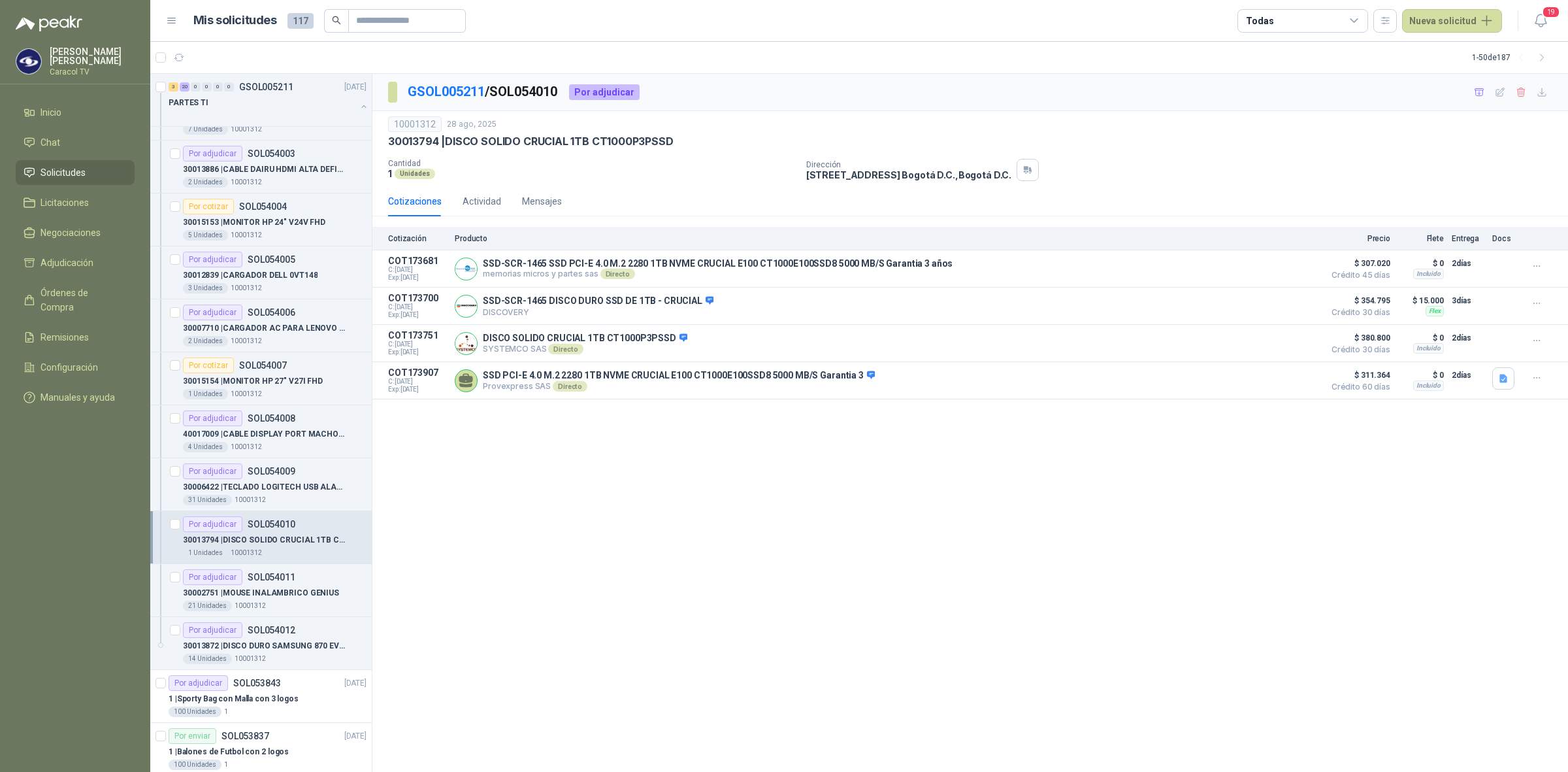
scroll to position [762, 0]
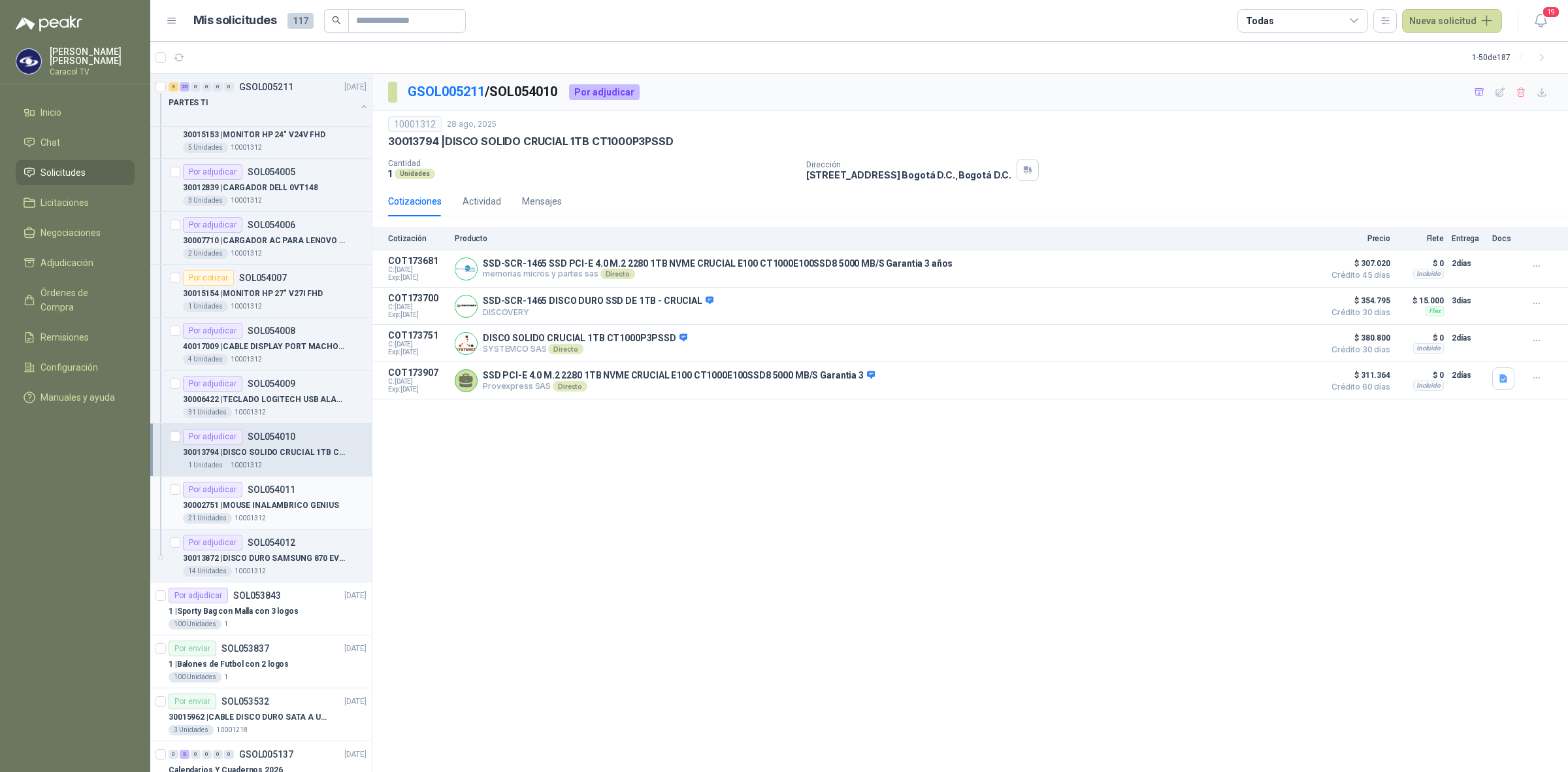
click at [263, 513] on div "30002751 | MOUSE INALAMBRICO GENIUS" at bounding box center [275, 505] width 184 height 16
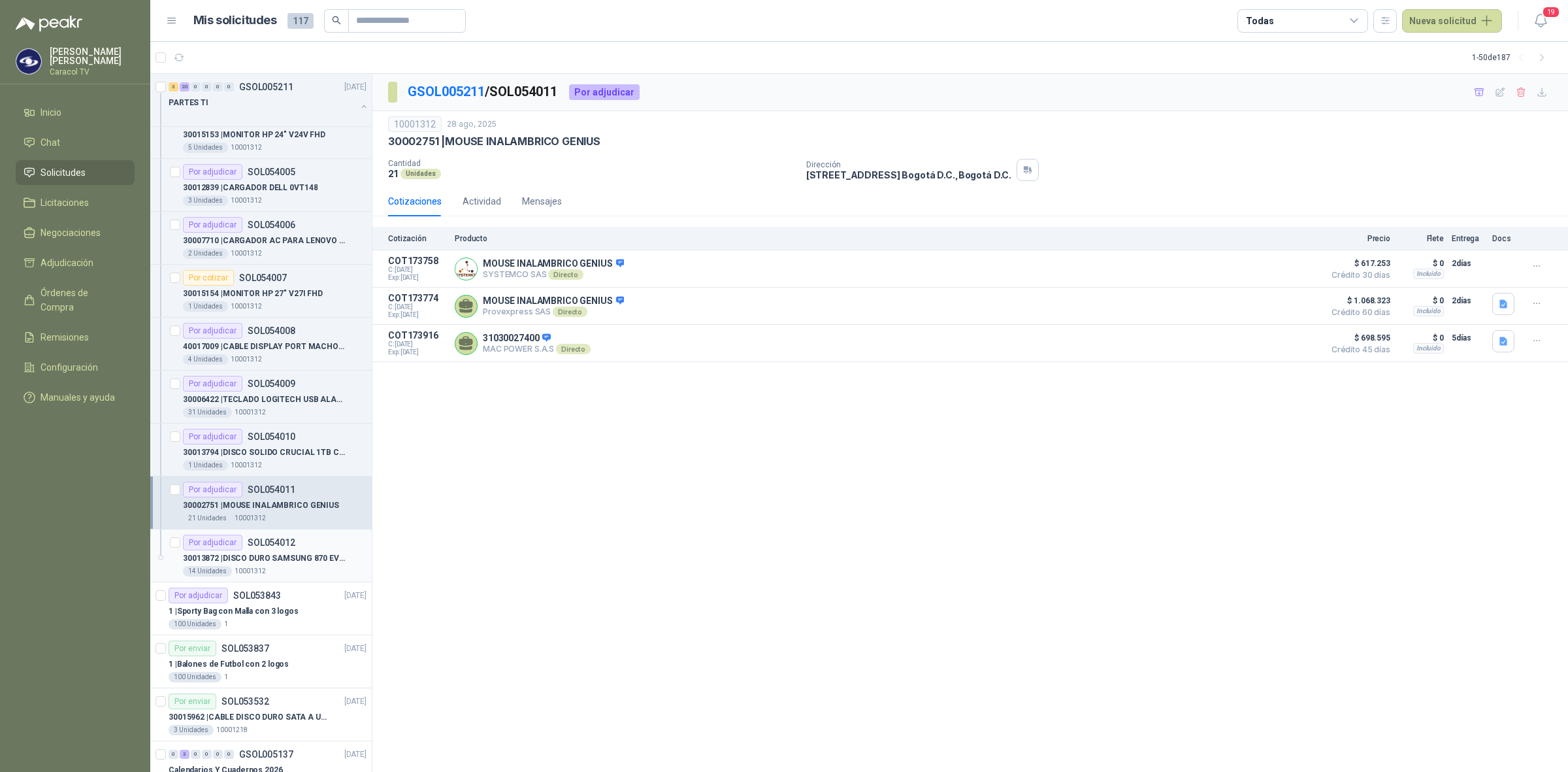
click at [250, 562] on p "30013872 | DISCO DURO SAMSUNG 870 EVO MZ-77E1T0 1TB" at bounding box center [264, 558] width 163 height 13
